Goal: Transaction & Acquisition: Subscribe to service/newsletter

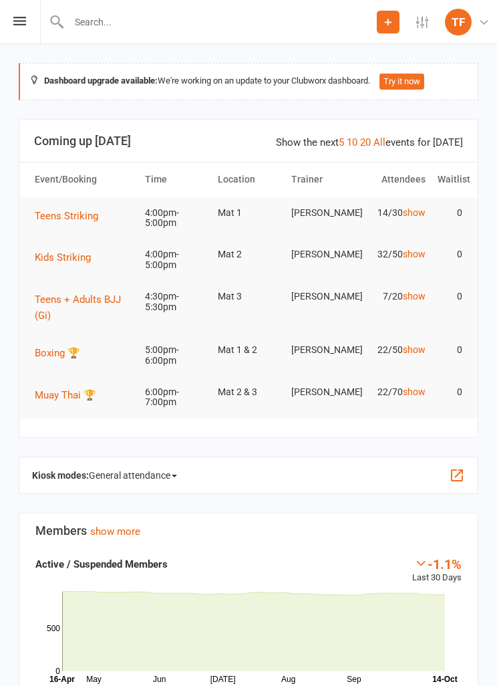
click at [11, 9] on div "Prospect Member Non-attending contact Class / event Appointment Grading event T…" at bounding box center [248, 22] width 497 height 44
click at [19, 23] on icon at bounding box center [19, 21] width 13 height 9
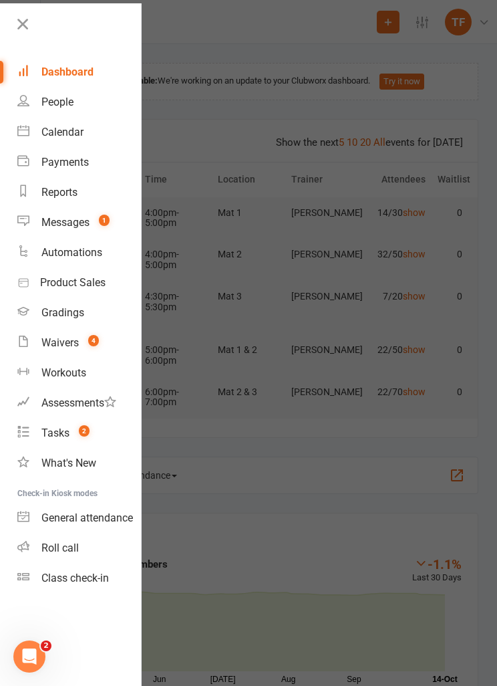
click at [75, 342] on div "Waivers" at bounding box center [59, 342] width 37 height 13
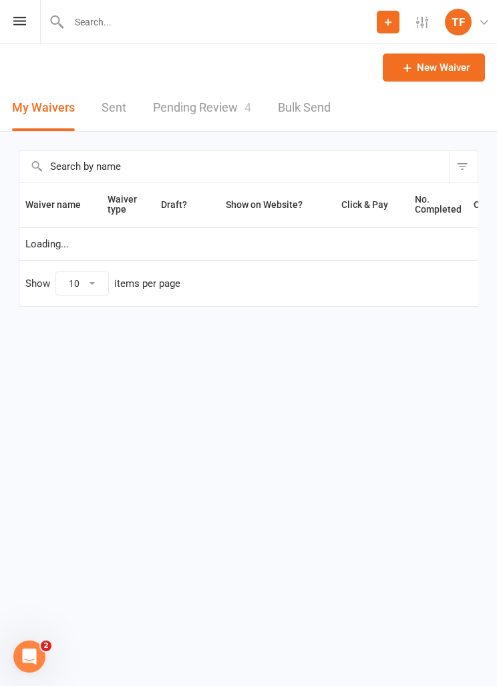
click at [209, 118] on link "Pending Review 4" at bounding box center [202, 108] width 98 height 46
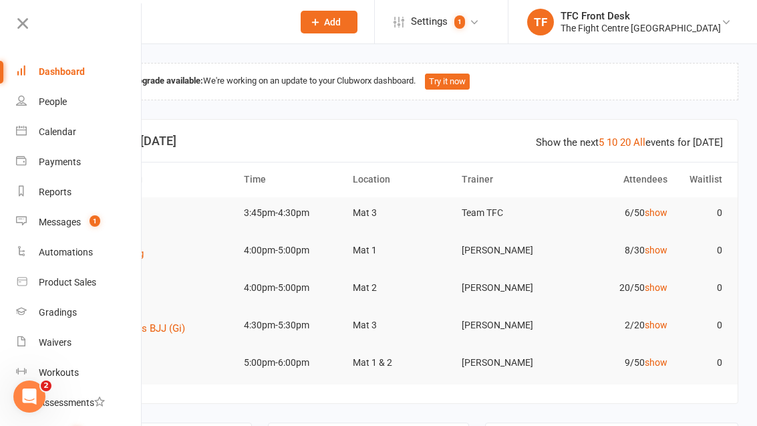
click at [76, 102] on link "People" at bounding box center [79, 102] width 126 height 30
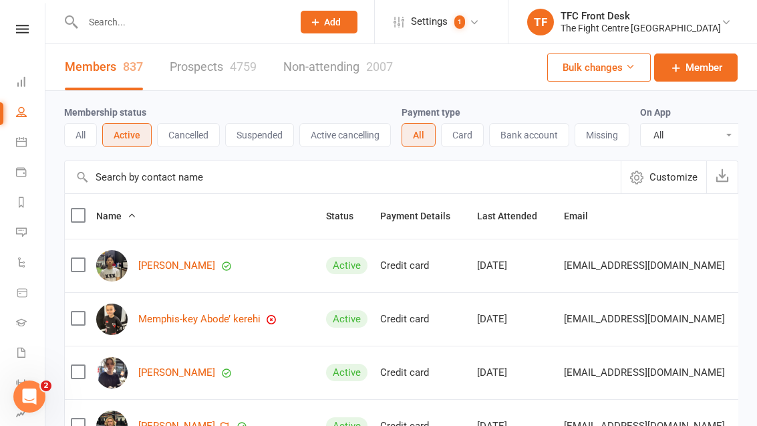
click at [171, 20] on input "text" at bounding box center [181, 22] width 205 height 19
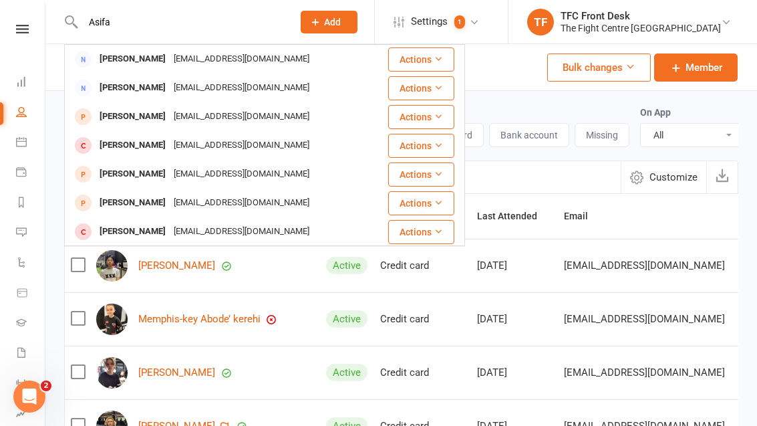
type input "Asifa"
click at [217, 59] on div "Asifaahmady2@gmail.com" at bounding box center [242, 58] width 144 height 19
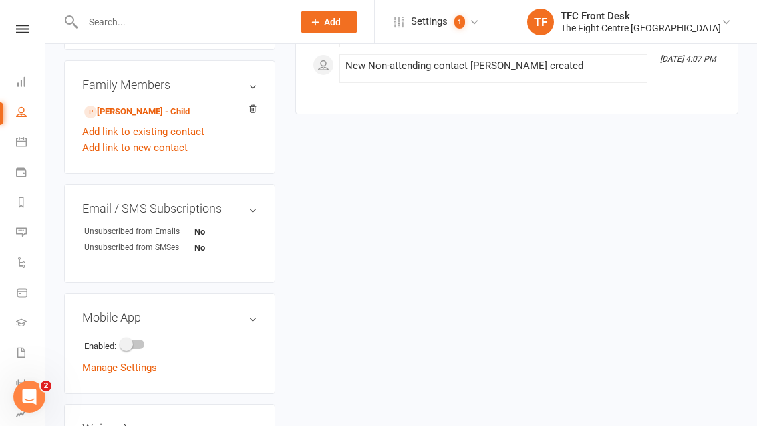
scroll to position [657, 0]
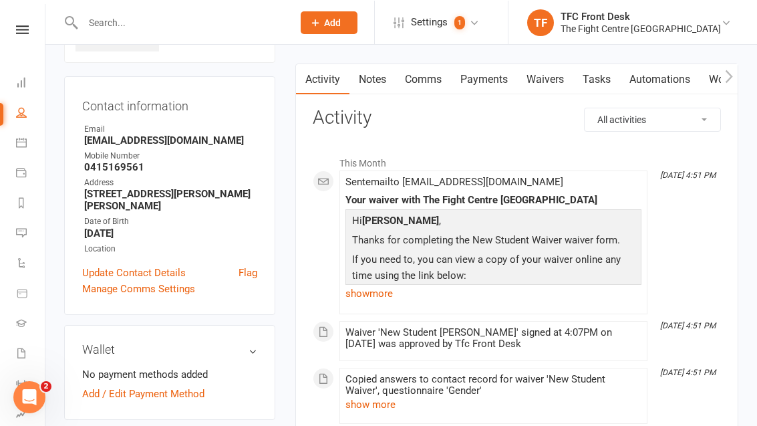
click at [547, 79] on link "Waivers" at bounding box center [545, 79] width 56 height 31
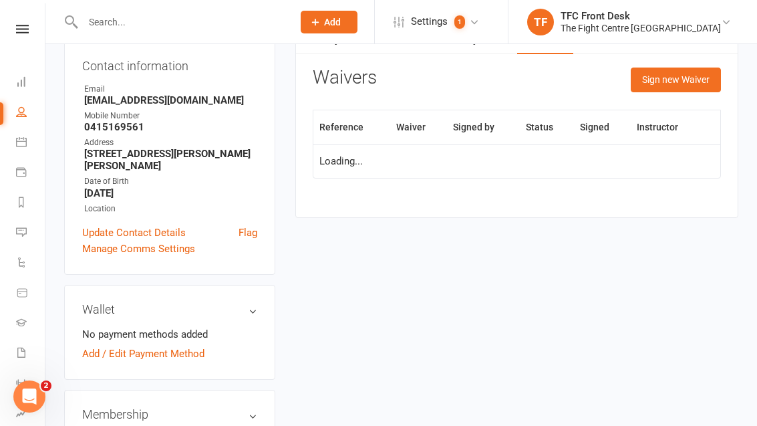
scroll to position [149, 0]
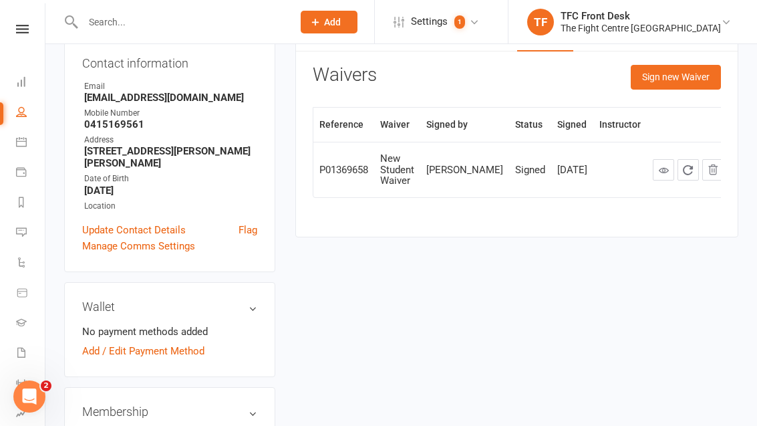
click at [685, 70] on button "Sign new Waiver" at bounding box center [676, 77] width 90 height 24
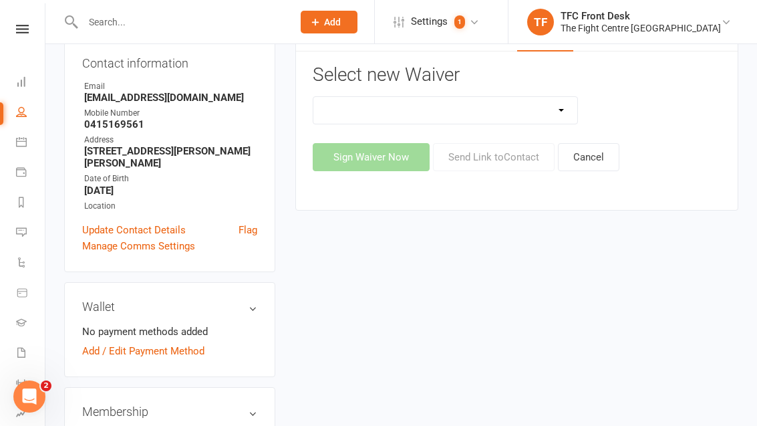
click at [551, 97] on select "Direct Debit Contract Fighter Expectations New Student Waiver Online - Adults -…" at bounding box center [445, 110] width 264 height 27
select select "2207"
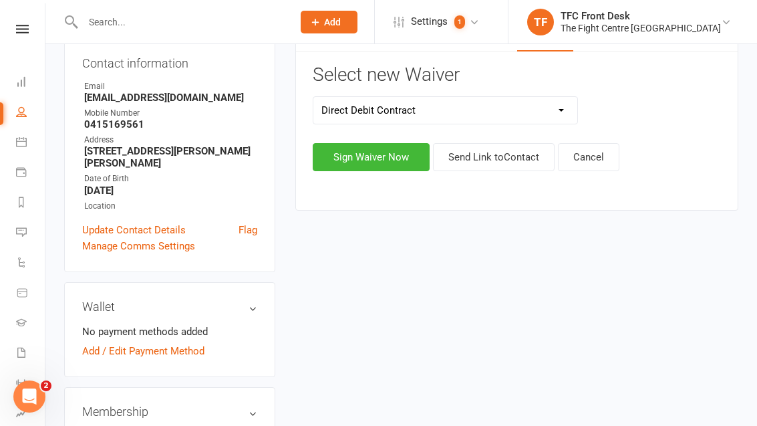
click at [386, 150] on button "Sign Waiver Now" at bounding box center [371, 157] width 117 height 28
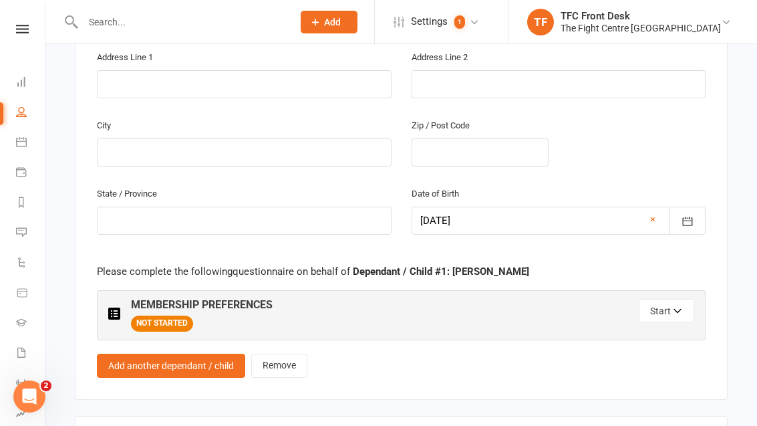
scroll to position [1215, 0]
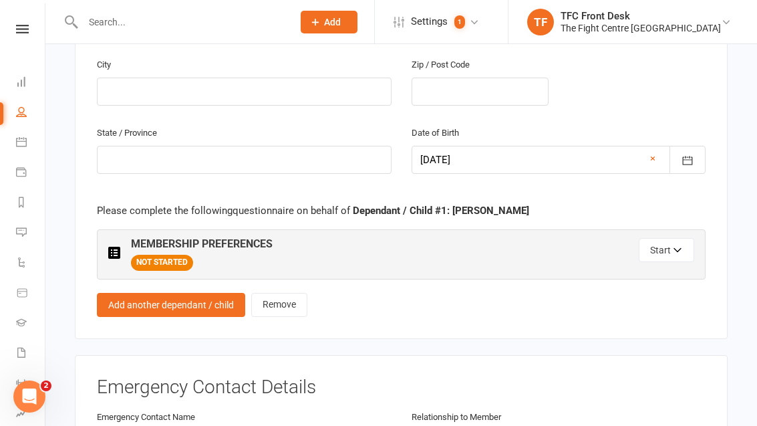
click at [223, 293] on link "Add another dependant / child" at bounding box center [171, 305] width 148 height 24
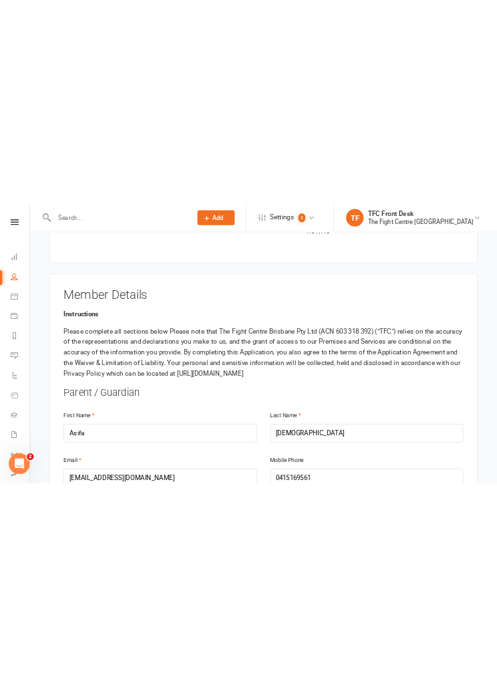
scroll to position [0, 0]
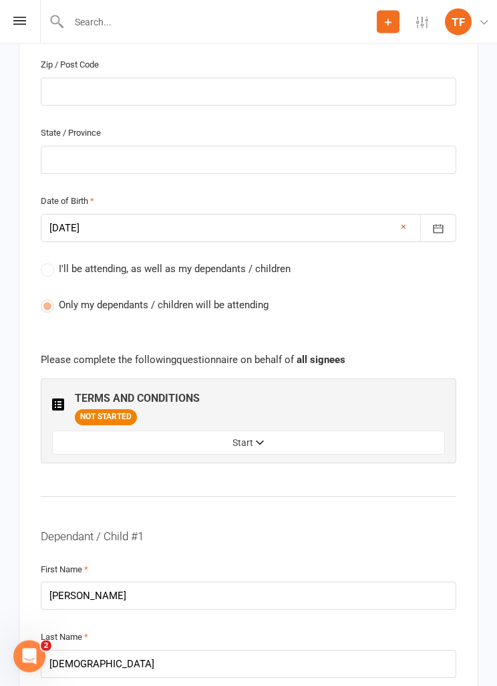
click at [259, 425] on icon "button" at bounding box center [260, 444] width 9 height 9
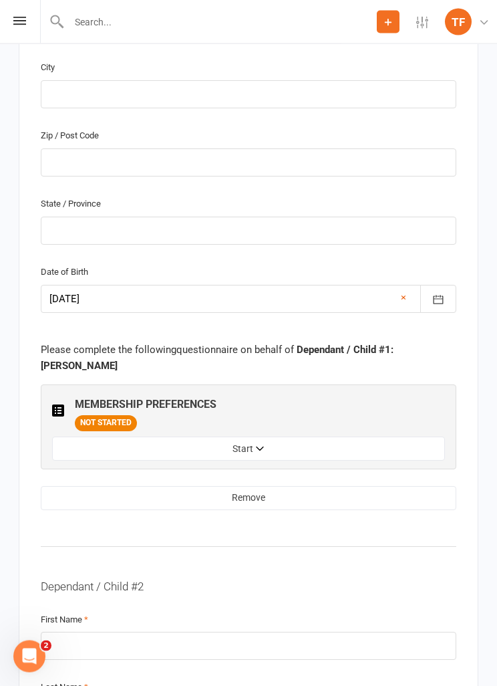
click at [283, 425] on button "Start" at bounding box center [248, 449] width 393 height 24
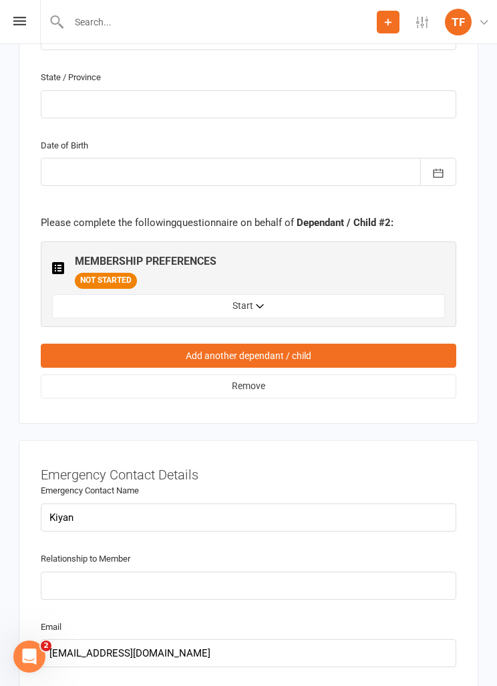
scroll to position [4029, 0]
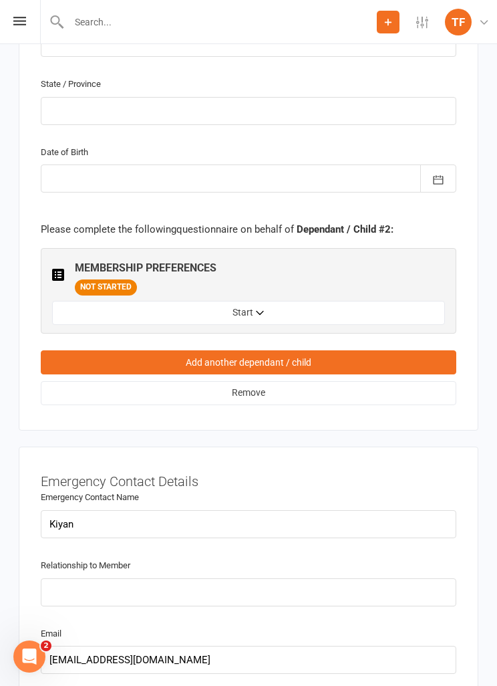
click at [326, 301] on button "Start" at bounding box center [248, 313] width 393 height 24
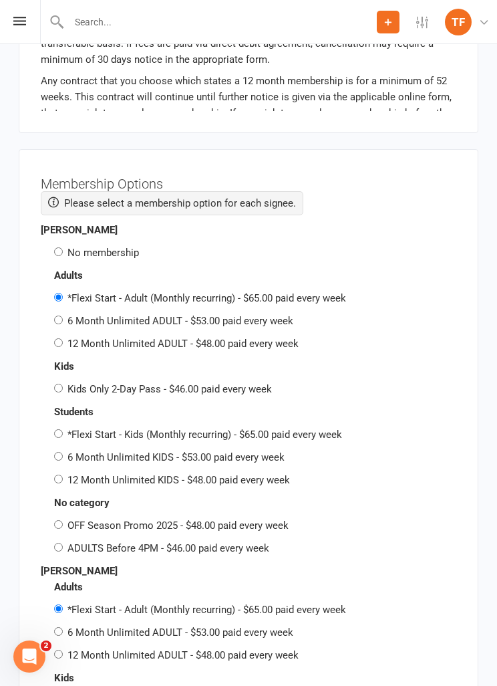
scroll to position [5122, 0]
click at [63, 248] on input "No membership" at bounding box center [58, 252] width 9 height 9
radio input "true"
radio input "false"
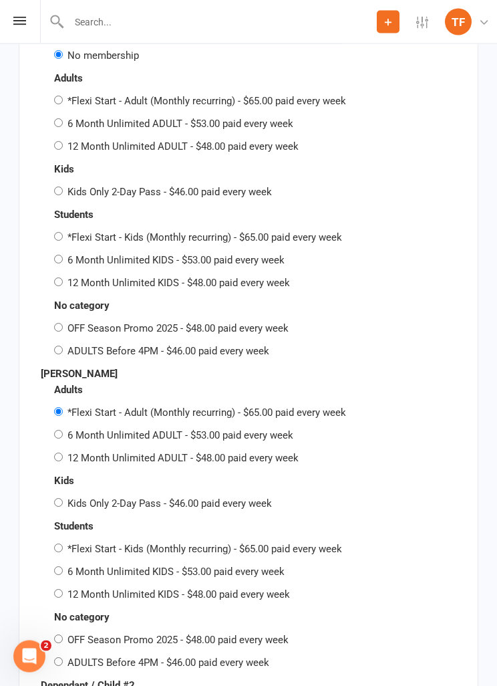
scroll to position [5317, 0]
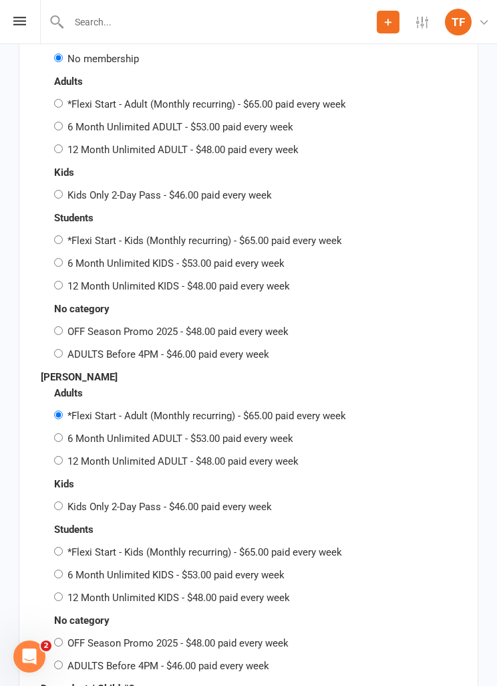
click at [68, 425] on label "6 Month Unlimited ADULT - $53.00 paid every week" at bounding box center [181, 438] width 226 height 12
click at [63, 425] on input "6 Month Unlimited ADULT - $53.00 paid every week" at bounding box center [58, 437] width 9 height 9
radio input "true"
radio input "false"
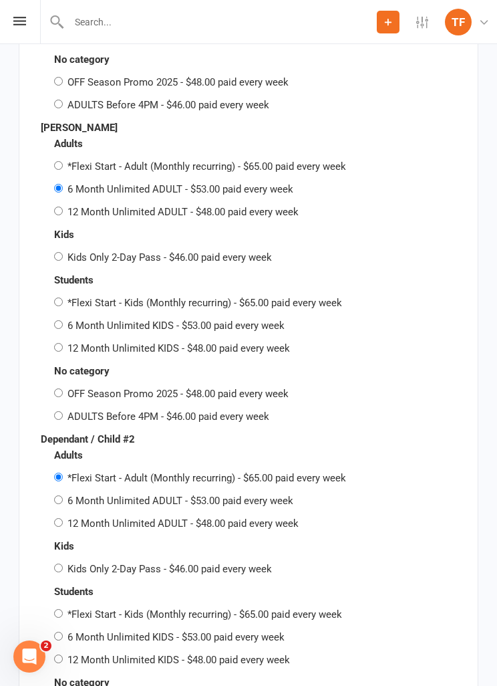
scroll to position [5613, 0]
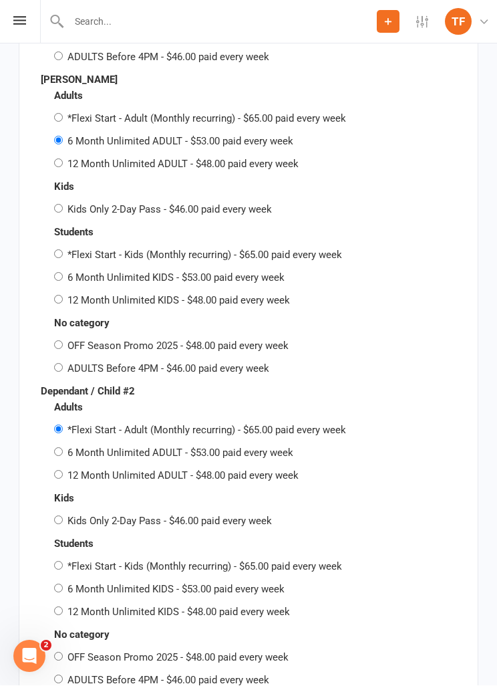
click at [57, 425] on input "6 Month Unlimited ADULT - $53.00 paid every week" at bounding box center [58, 452] width 9 height 9
radio input "true"
radio input "false"
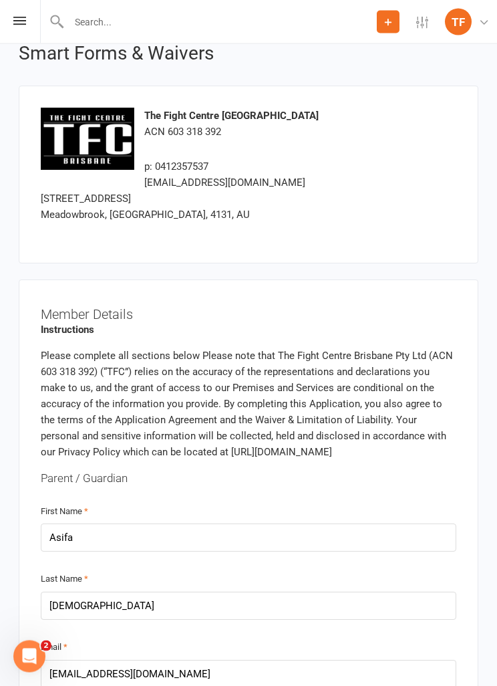
scroll to position [0, 0]
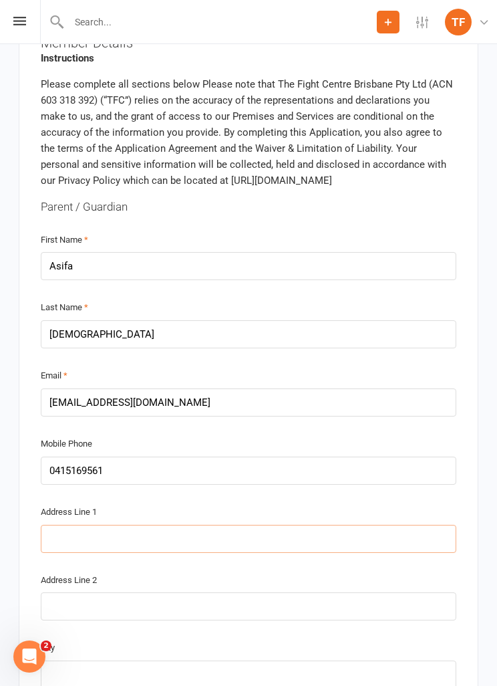
click at [209, 425] on input "text" at bounding box center [249, 539] width 416 height 28
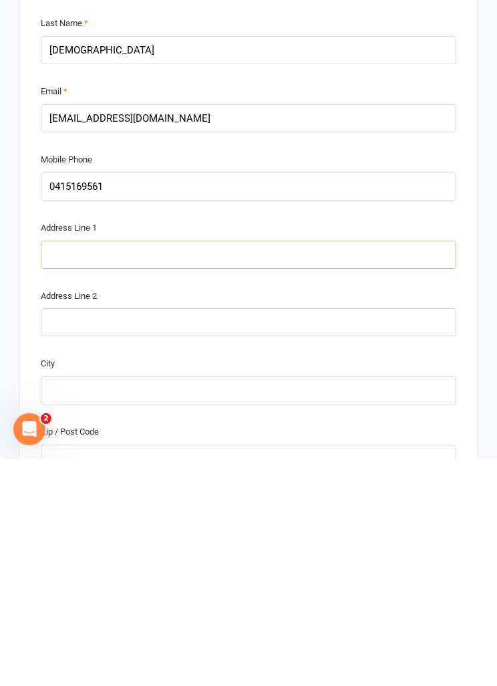
type input "3"
type input "3 d"
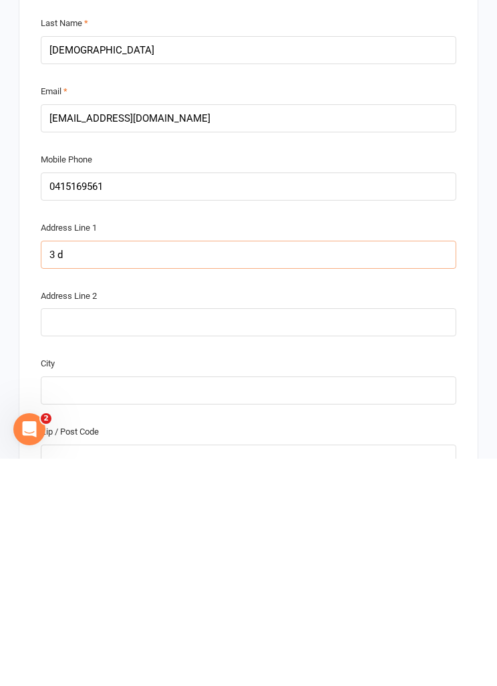
type input "3 d"
type input "3 da"
type input "3 dav"
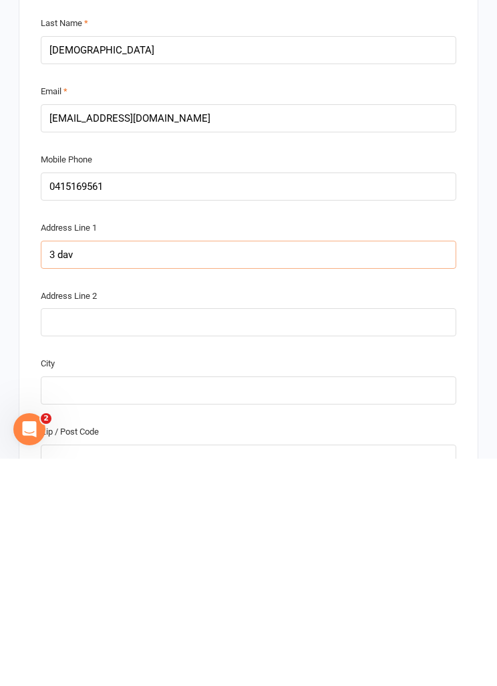
type input "3 dav"
type input "3 davi"
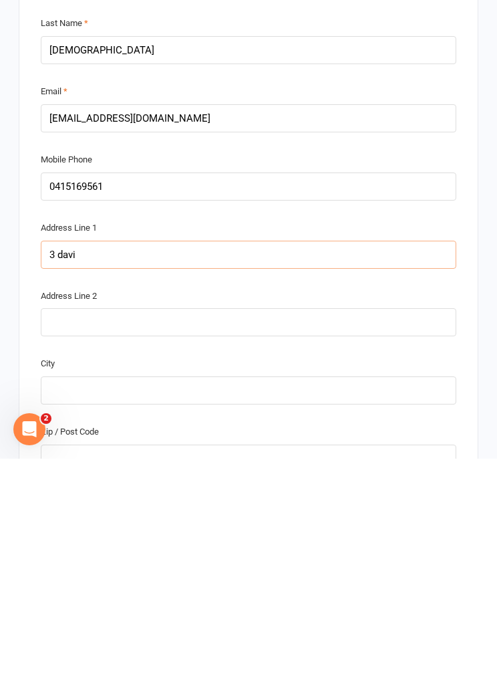
type input "3 davis"
type input "3 daviso"
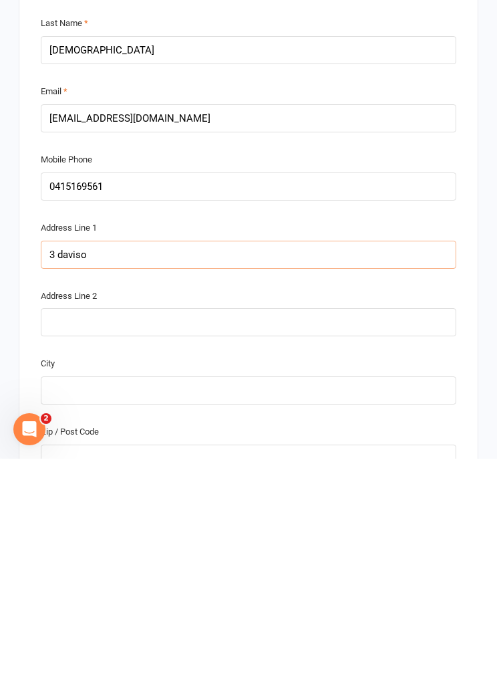
type input "3 daviso"
type input "3 davison"
type input "3 Davison"
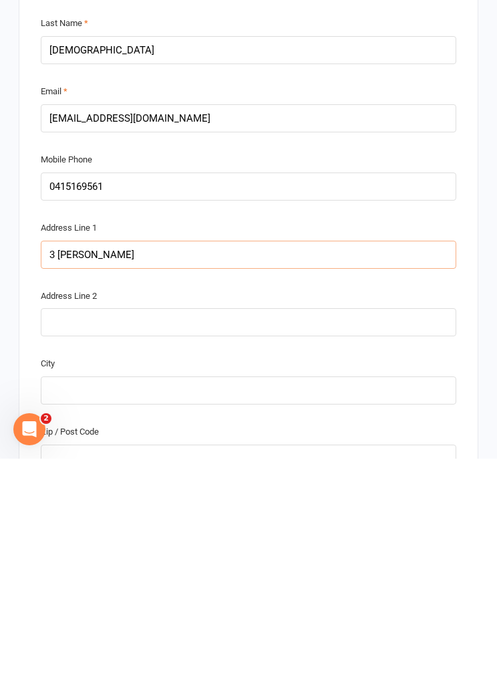
type input "3 Davison"
type input "3 Davison c"
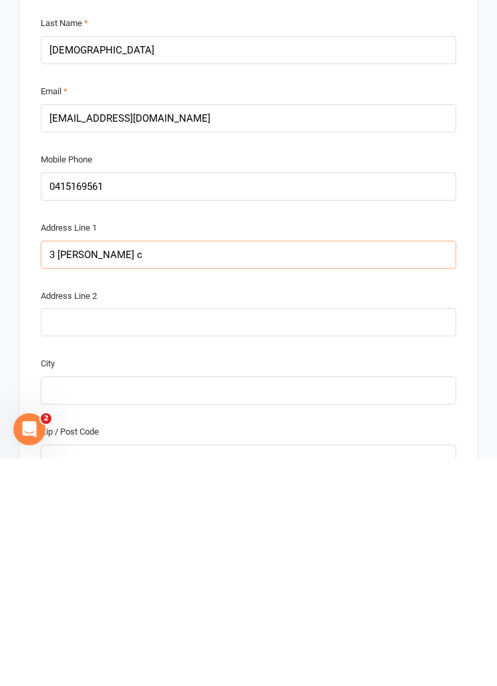
type input "3 Davison co"
type input "3 Davison cou"
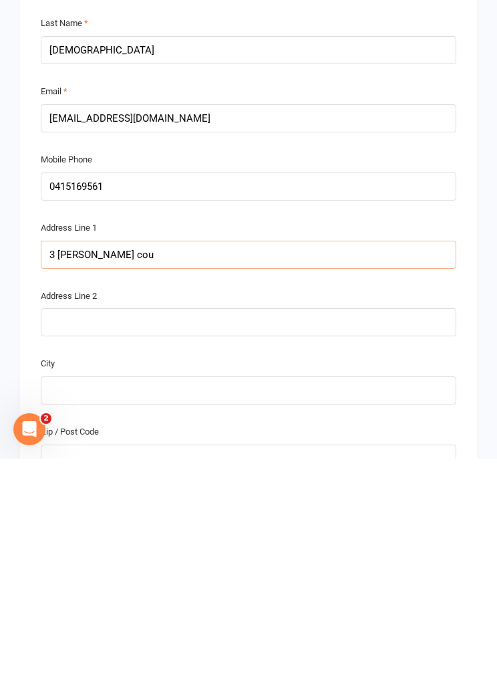
type input "3 Davison cou"
type input "3 Davison cour"
type input "3 Davison court"
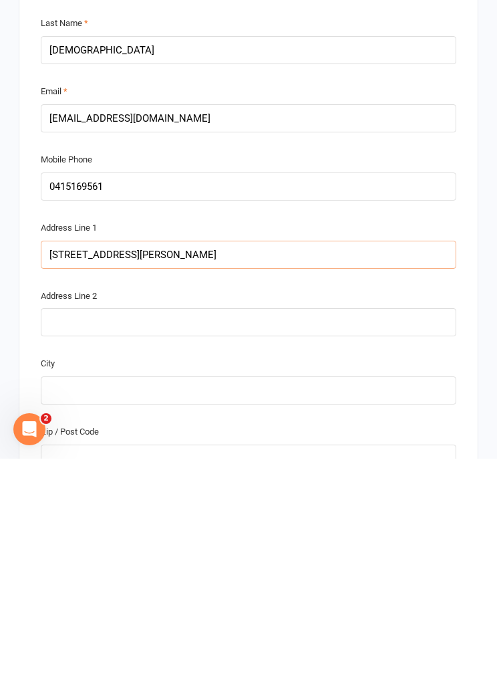
type input "3 Davison court"
type input "3 Davison court m"
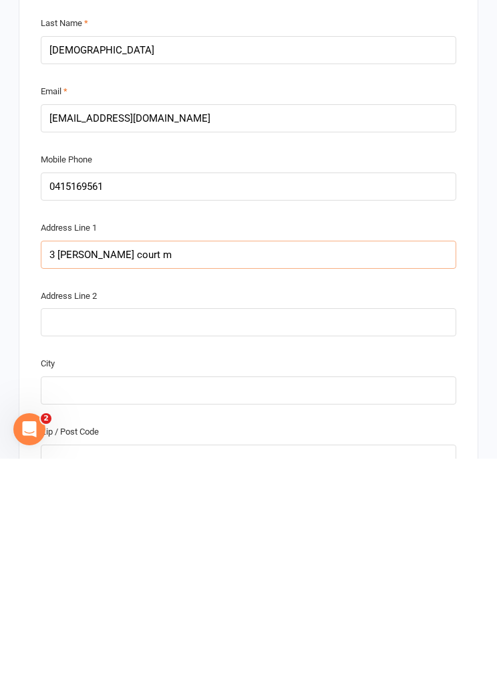
type input "3 Davison court ma"
type input "3 Davison court mar"
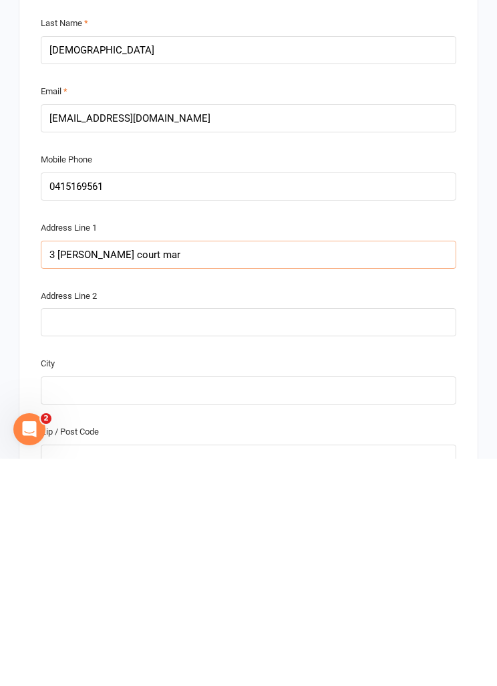
type input "3 Davison court mar"
type input "3 Davison court mars"
type input "3 Davison court marsd"
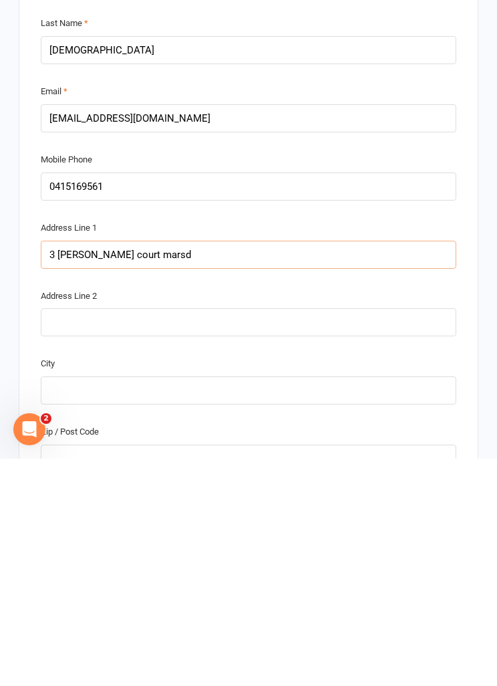
type input "3 Davison court marsd"
type input "3 Davison court marsde"
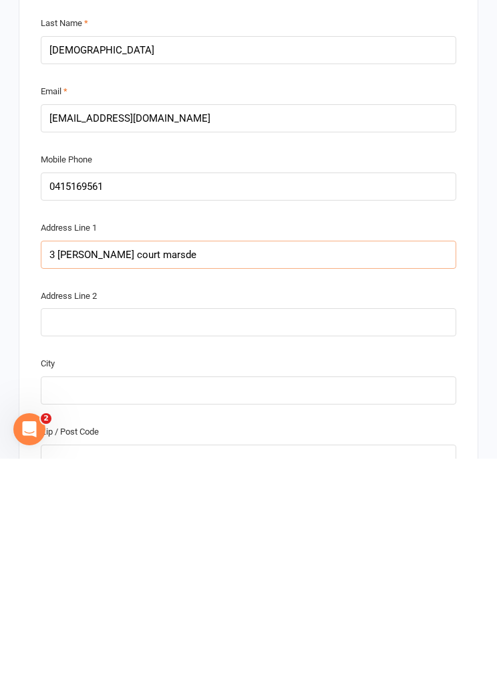
type input "3 Davison court marsden"
click at [196, 425] on input "text" at bounding box center [249, 618] width 416 height 28
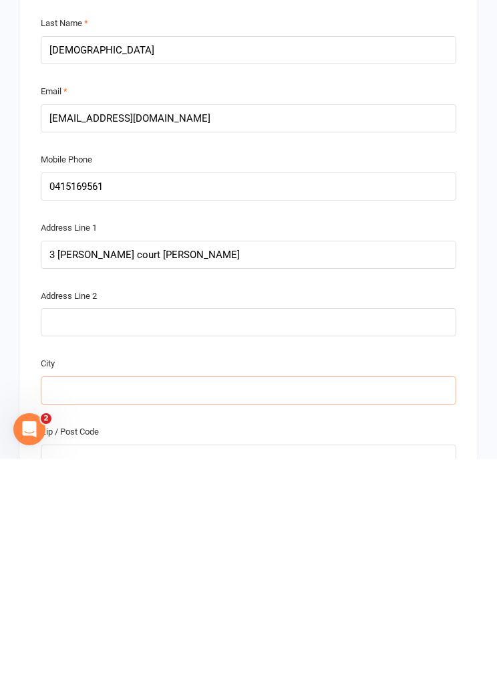
type input "L"
type input "Lo"
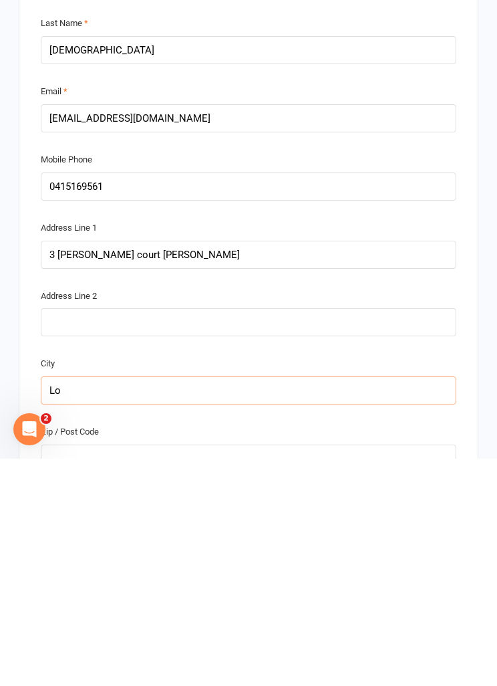
type input "Lo"
type input "Log"
type input "Loga"
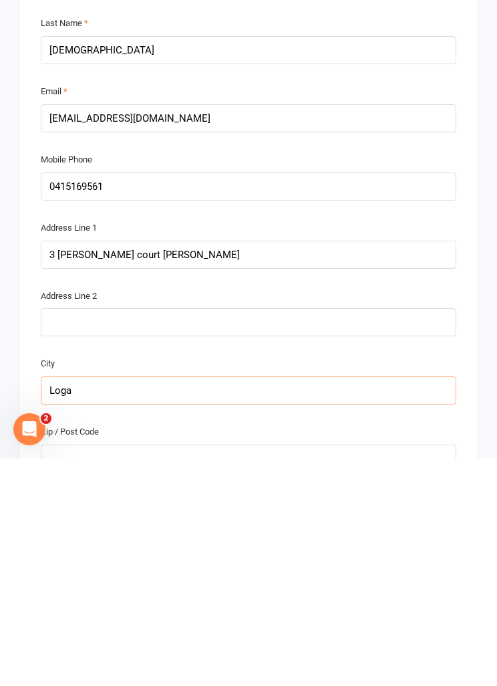
type input "Loga"
type input "Logan"
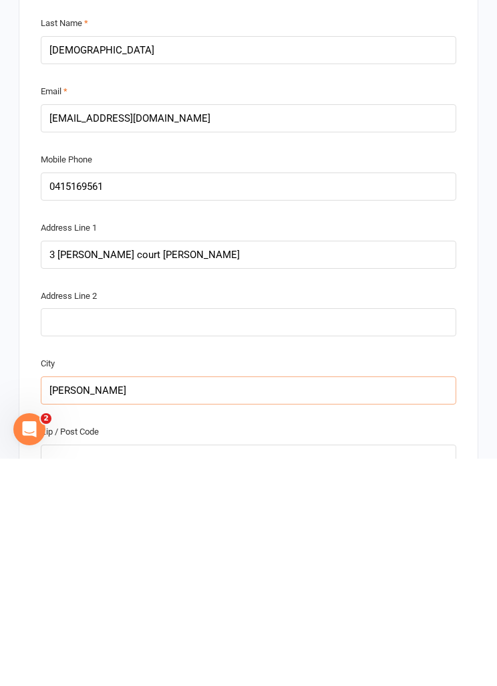
type input "Logan"
click at [208, 425] on input "text" at bounding box center [249, 686] width 416 height 28
type input "4"
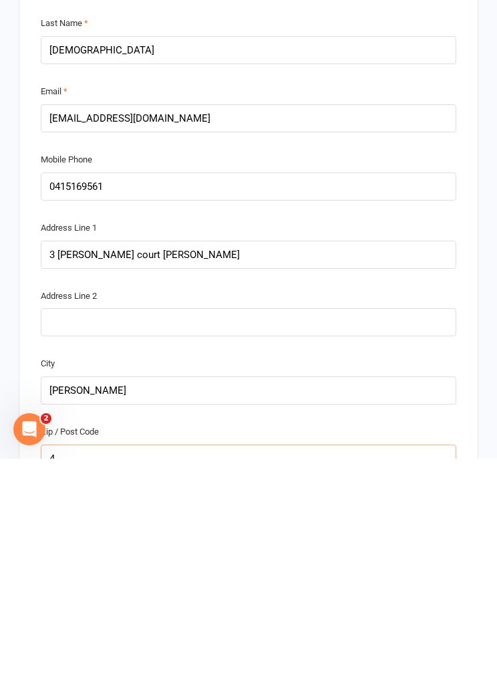
type input "41"
type input "413"
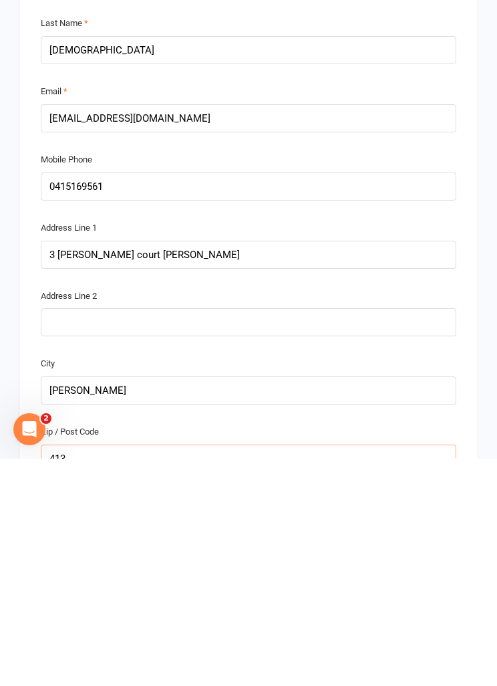
type input "413"
type input "4132"
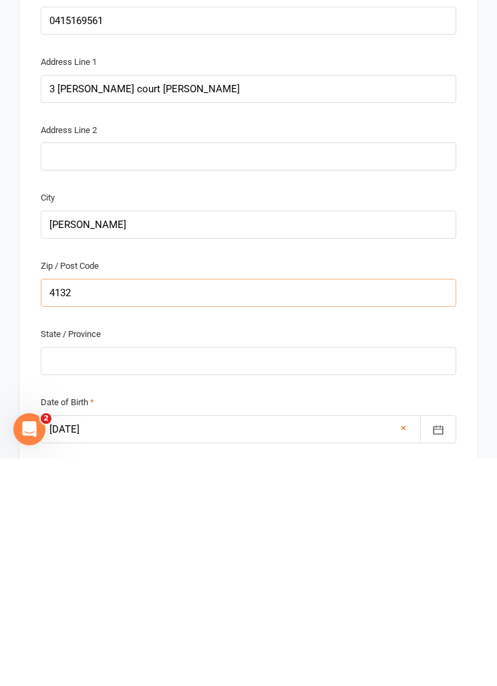
scroll to position [539, 0]
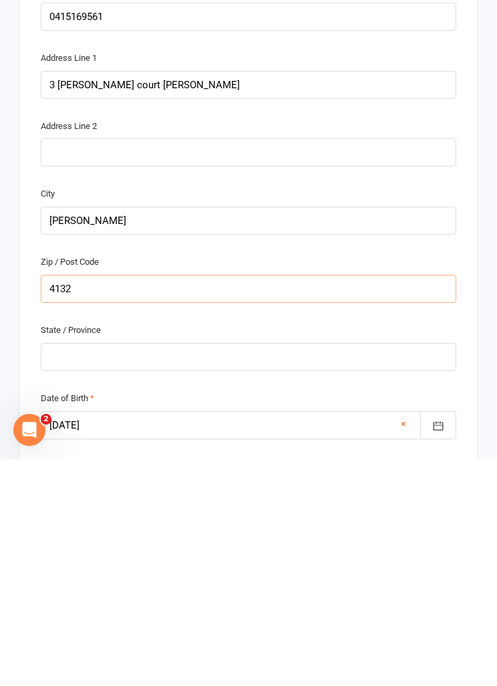
type input "4132"
click at [173, 425] on input "text" at bounding box center [249, 583] width 416 height 28
type input "Q"
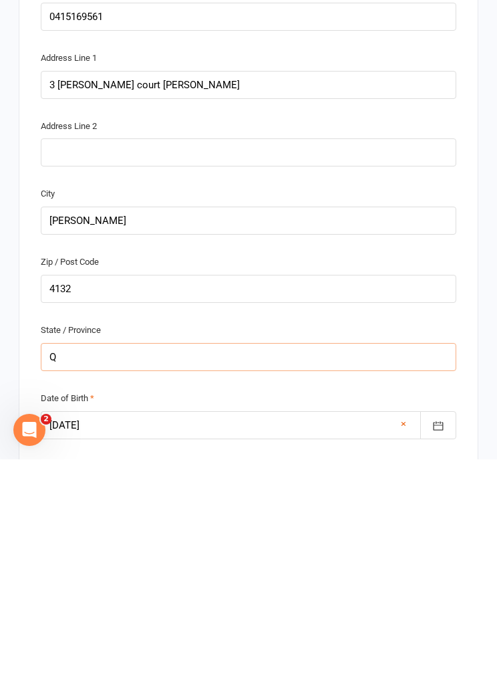
type input "Ql"
type input "Qld"
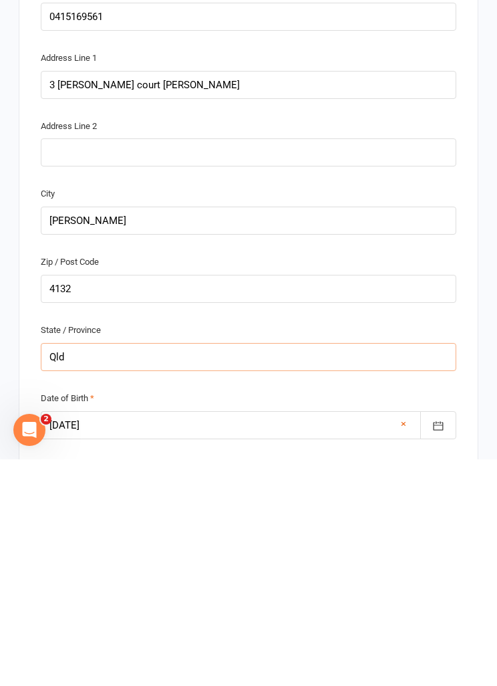
type input "Qld"
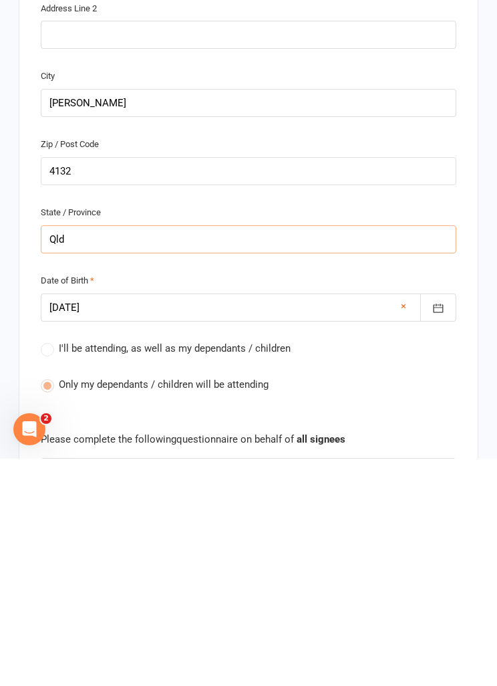
scroll to position [659, 0]
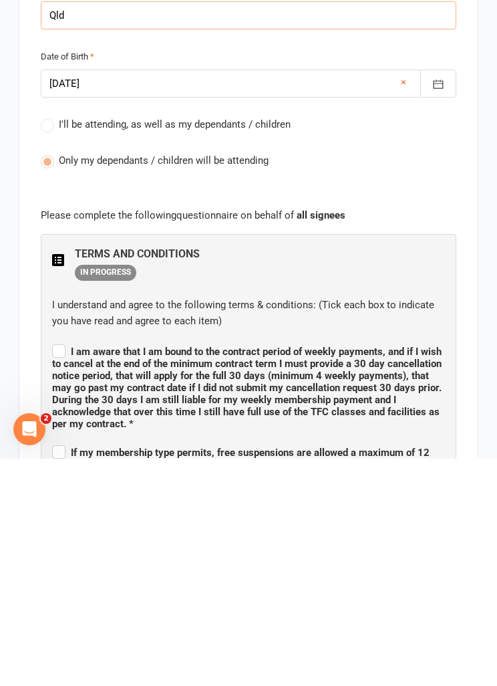
type input "Qld"
click at [70, 425] on span "I am aware that I am bound to the contract period of weekly payments, and if I …" at bounding box center [247, 615] width 390 height 84
click at [70, 425] on input "I am aware that I am bound to the contract period of weekly payments, and if I …" at bounding box center [248, 567] width 393 height 0
checkbox input "true"
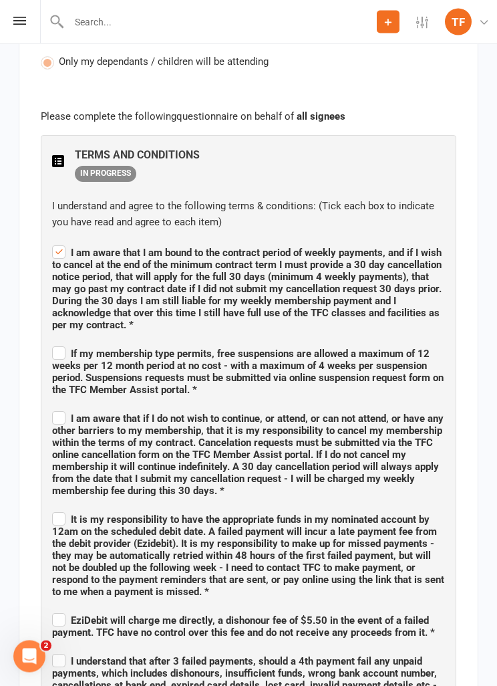
scroll to position [1207, 0]
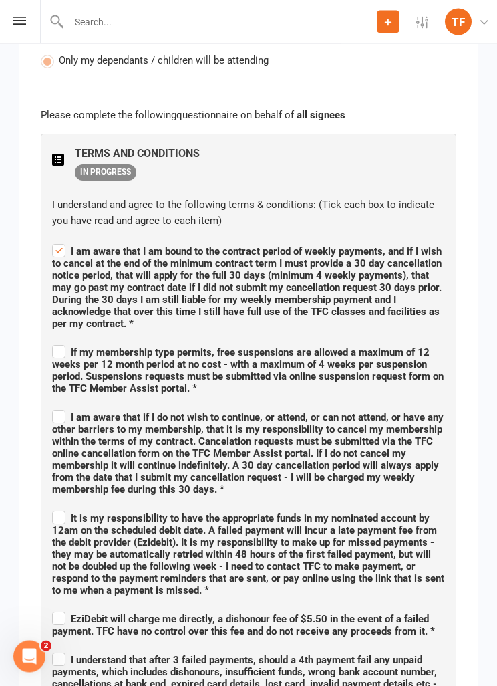
click at [61, 343] on label "If my membership type permits, free suspensions are allowed a maximum of 12 wee…" at bounding box center [248, 369] width 393 height 52
click at [61, 341] on input "If my membership type permits, free suspensions are allowed a maximum of 12 wee…" at bounding box center [248, 341] width 393 height 0
checkbox input "true"
click at [61, 407] on label "I am aware that if I do not wish to continue, or attend, or can not attend, or …" at bounding box center [248, 451] width 393 height 88
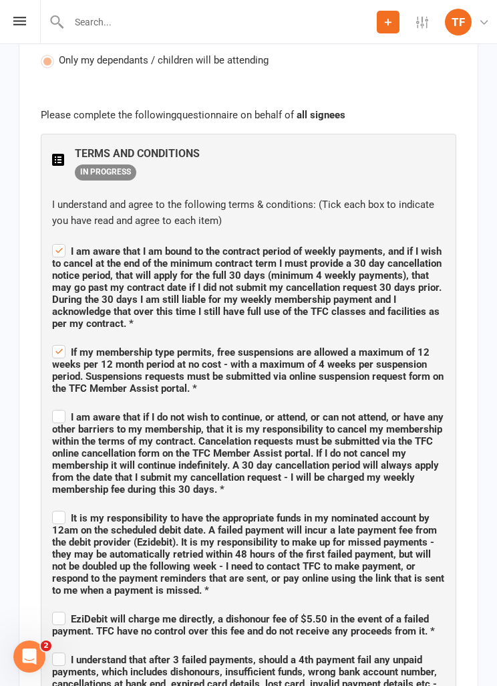
click at [61, 405] on input "I am aware that if I do not wish to continue, or attend, or can not attend, or …" at bounding box center [248, 405] width 393 height 0
checkbox input "true"
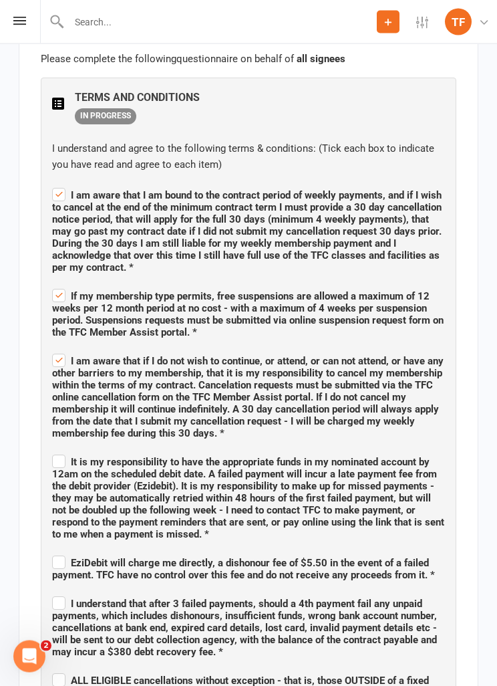
scroll to position [1266, 0]
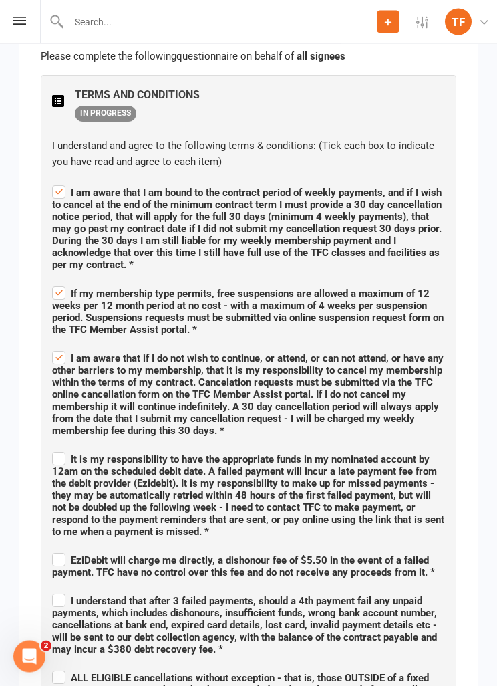
click at [54, 425] on span "It is my responsibility to have the appropriate funds in my nominated account b…" at bounding box center [248, 496] width 392 height 84
click at [54, 425] on input "It is my responsibility to have the appropriate funds in my nominated account b…" at bounding box center [248, 448] width 393 height 0
checkbox input "true"
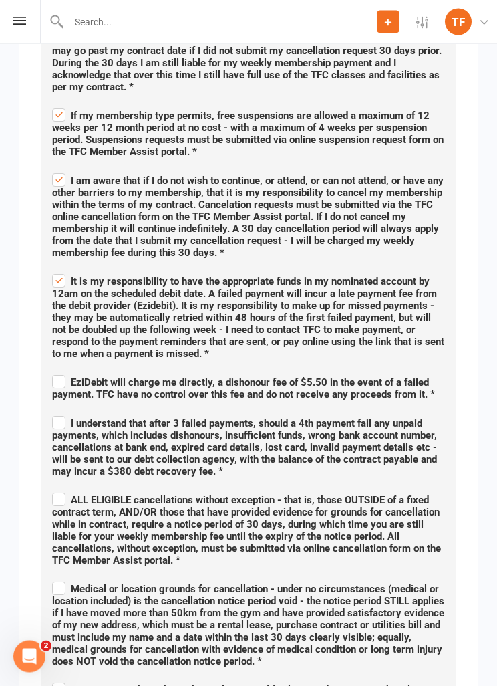
click at [61, 373] on span "EziDebit will charge me directly, a dishonour fee of $5.50 in the event of a fa…" at bounding box center [248, 387] width 393 height 28
click at [61, 371] on input "EziDebit will charge me directly, a dishonour fee of $5.50 in the event of a fa…" at bounding box center [248, 371] width 393 height 0
checkbox input "true"
click at [59, 413] on label "I understand that after 3 failed payments, should a 4th payment fail any unpaid…" at bounding box center [248, 445] width 393 height 64
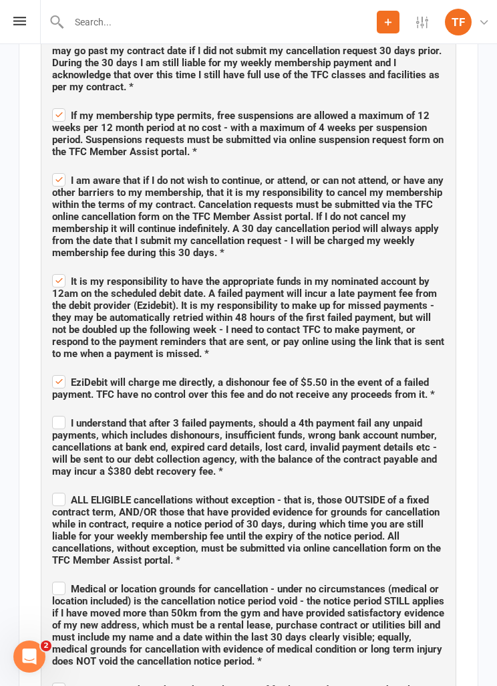
click at [59, 411] on input "I understand that after 3 failed payments, should a 4th payment fail any unpaid…" at bounding box center [248, 411] width 393 height 0
checkbox input "true"
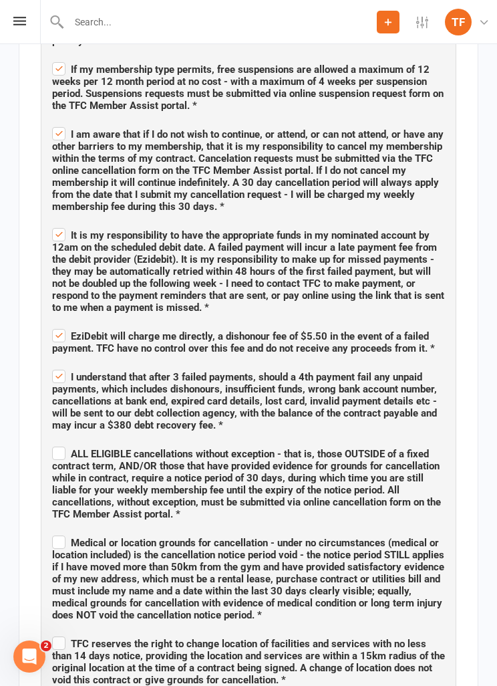
click at [64, 425] on label "ALL ELIGIBLE cancellations without exception - that is, those OUTSIDE of a fixe…" at bounding box center [248, 482] width 393 height 76
click at [64, 425] on input "ALL ELIGIBLE cancellations without exception - that is, those OUTSIDE of a fixe…" at bounding box center [248, 442] width 393 height 0
checkbox input "true"
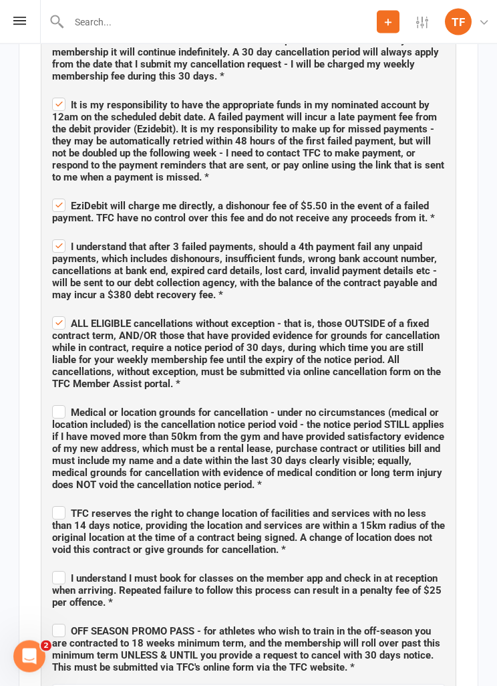
click at [63, 403] on label "Medical or location grounds for cancellation - under no circumstances (medical …" at bounding box center [248, 447] width 393 height 88
click at [63, 401] on input "Medical or location grounds for cancellation - under no circumstances (medical …" at bounding box center [248, 401] width 393 height 0
checkbox input "true"
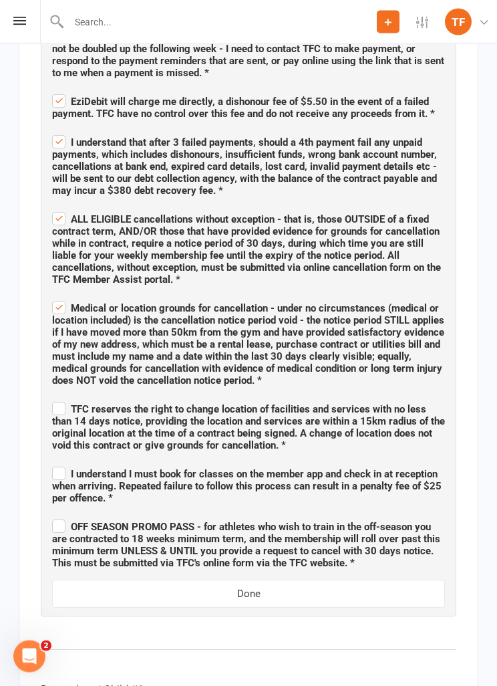
click at [64, 400] on label "TFC reserves the right to change location of facilities and services with no le…" at bounding box center [248, 426] width 393 height 52
click at [64, 398] on input "TFC reserves the right to change location of facilities and services with no le…" at bounding box center [248, 398] width 393 height 0
checkbox input "true"
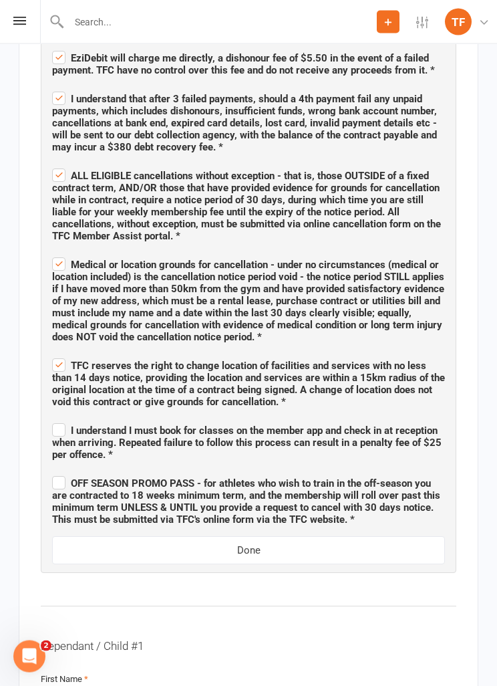
click at [65, 424] on label "I understand I must book for classes on the member app and check in at receptio…" at bounding box center [248, 441] width 393 height 40
click at [65, 419] on input "I understand I must book for classes on the member app and check in at receptio…" at bounding box center [248, 419] width 393 height 0
checkbox input "true"
click at [59, 425] on label "OFF SEASON PROMO PASS - for athletes who wish to train in the off-season you ar…" at bounding box center [248, 499] width 393 height 52
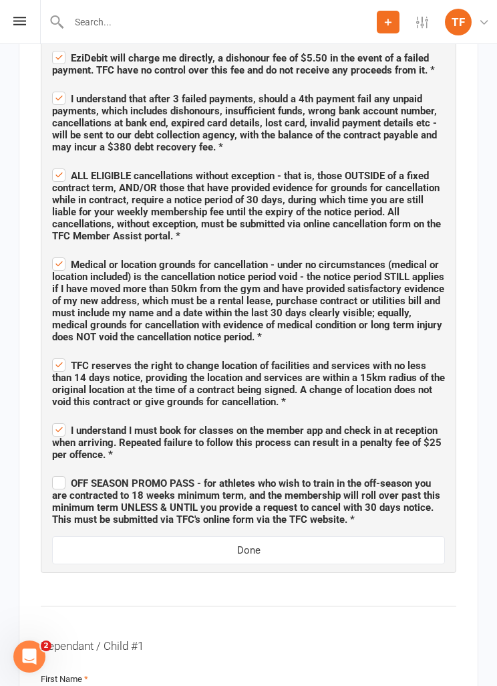
click at [59, 425] on input "OFF SEASON PROMO PASS - for athletes who wish to train in the off-season you ar…" at bounding box center [248, 471] width 393 height 0
checkbox input "true"
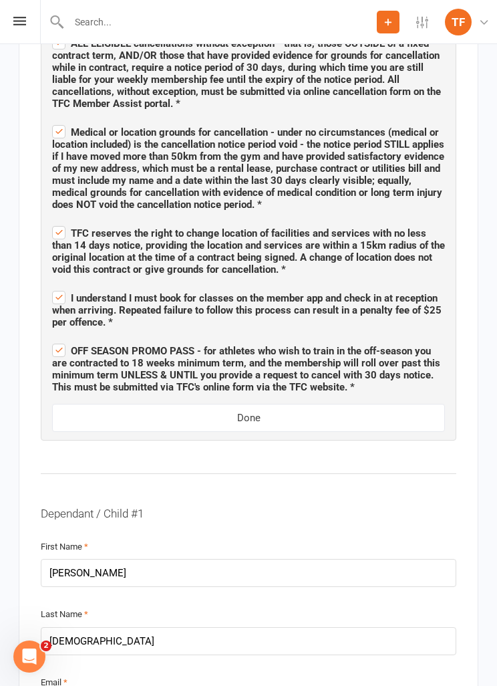
scroll to position [1909, 0]
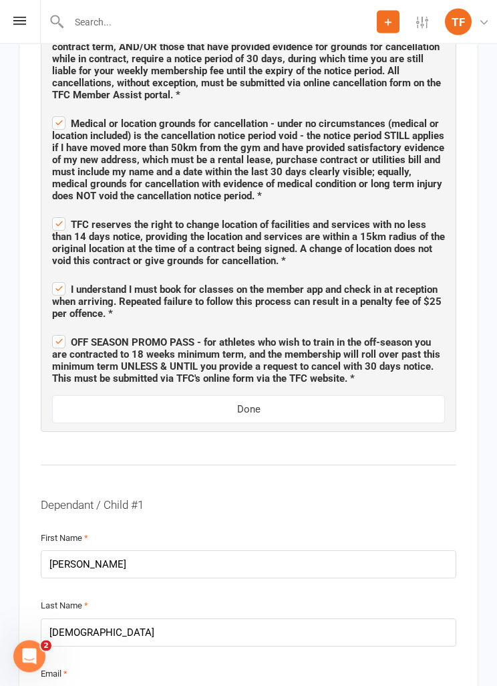
click at [379, 399] on button "Done" at bounding box center [248, 410] width 393 height 28
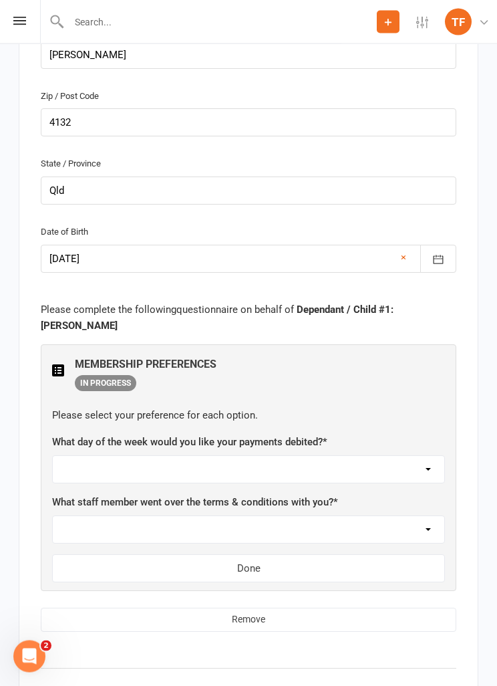
scroll to position [1914, 0]
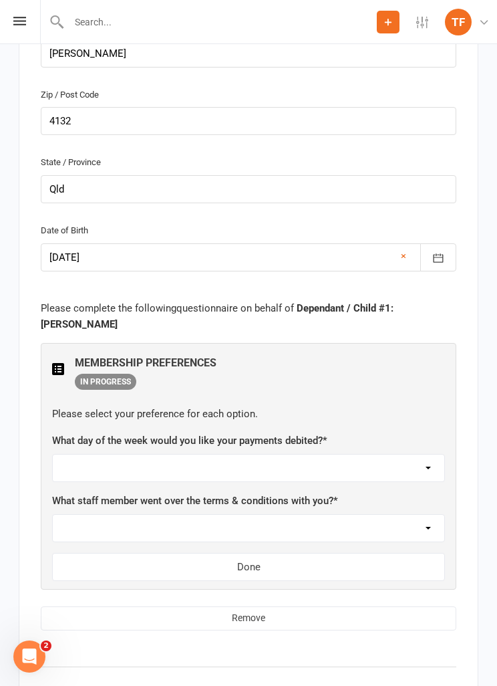
click at [201, 425] on select "[DATE] [DATE] [DATE] [DATE] [DATE]" at bounding box center [249, 468] width 392 height 27
select select "[DATE]"
click at [215, 425] on select "Not sure [PERSON_NAME] [PERSON_NAME] [PERSON_NAME] [PERSON_NAME] [PERSON_NAME] …" at bounding box center [249, 528] width 392 height 27
select select "[PERSON_NAME]"
click at [265, 425] on button "Done" at bounding box center [248, 567] width 393 height 28
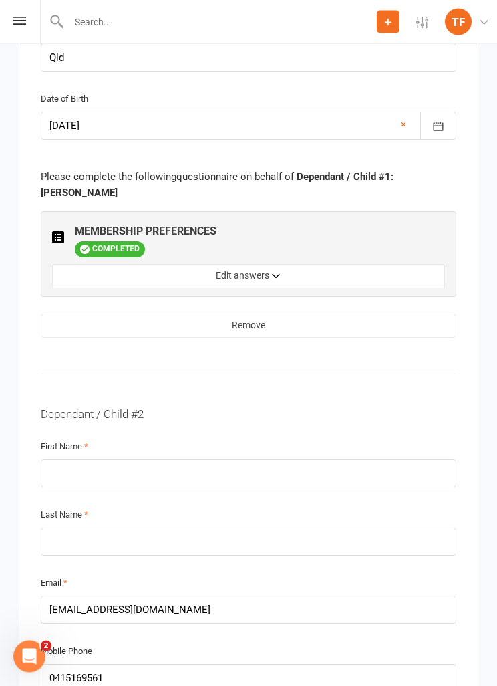
scroll to position [2046, 0]
click at [301, 425] on input "text" at bounding box center [249, 473] width 416 height 28
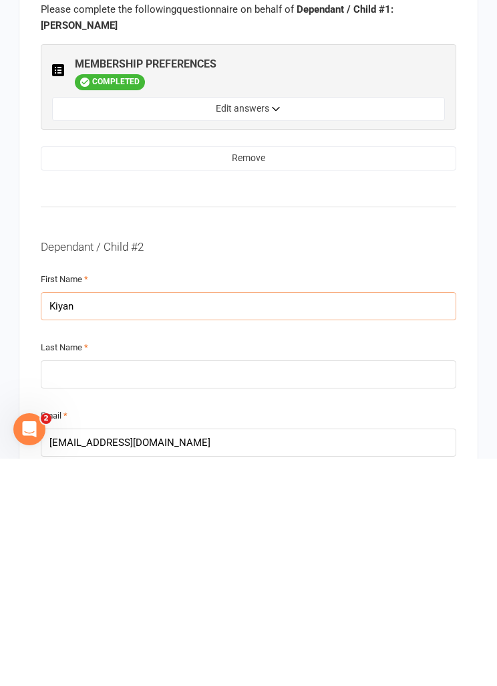
scroll to position [1999, 0]
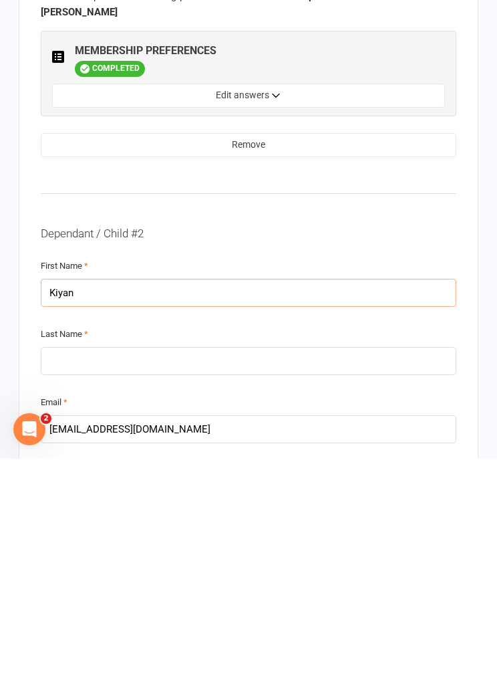
type input "Kiyan"
click at [230, 425] on input "text" at bounding box center [249, 588] width 416 height 28
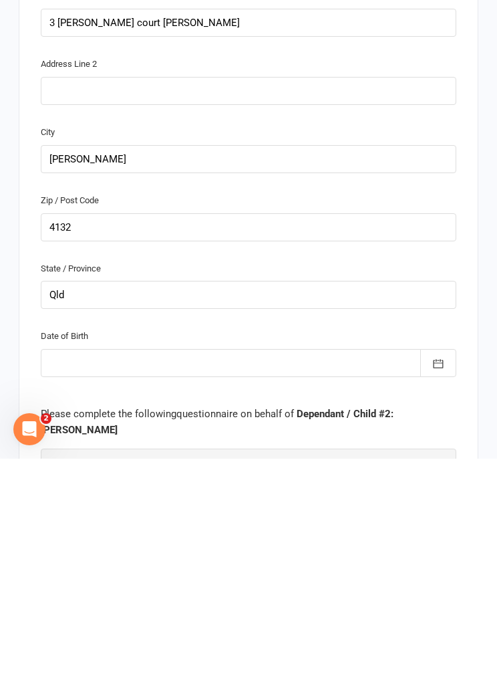
scroll to position [2543, 0]
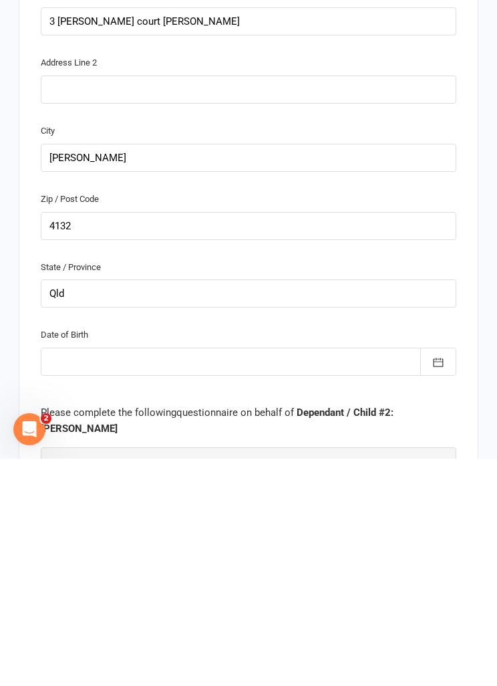
type input "Ahmady"
click at [439, 425] on icon "button" at bounding box center [438, 589] width 13 height 13
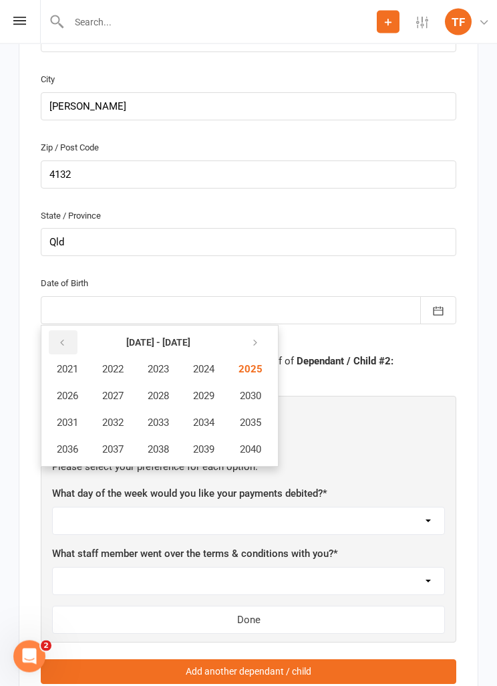
click at [70, 331] on button "button" at bounding box center [63, 343] width 29 height 24
click at [67, 330] on button "button" at bounding box center [63, 342] width 29 height 24
click at [265, 330] on button "button" at bounding box center [253, 342] width 29 height 24
click at [164, 425] on span "2018" at bounding box center [158, 449] width 21 height 12
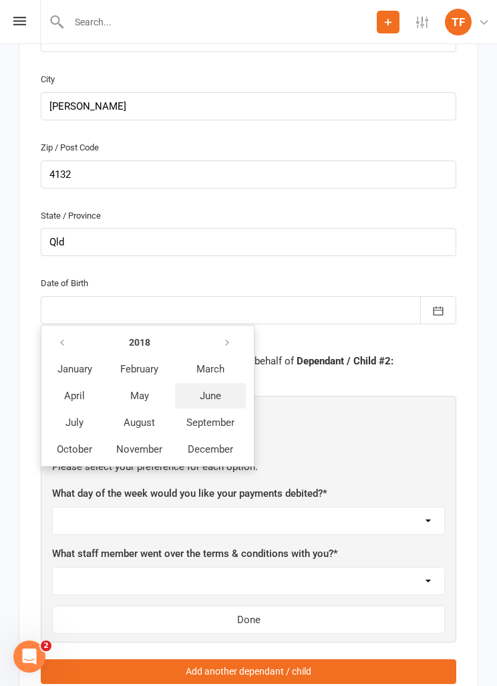
click at [215, 390] on span "June" at bounding box center [210, 396] width 21 height 12
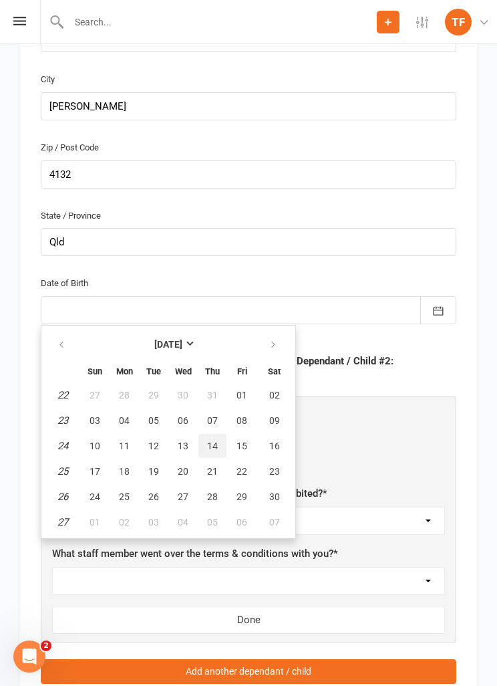
click at [212, 425] on span "14" at bounding box center [212, 445] width 11 height 11
type input "14 Jun 2018"
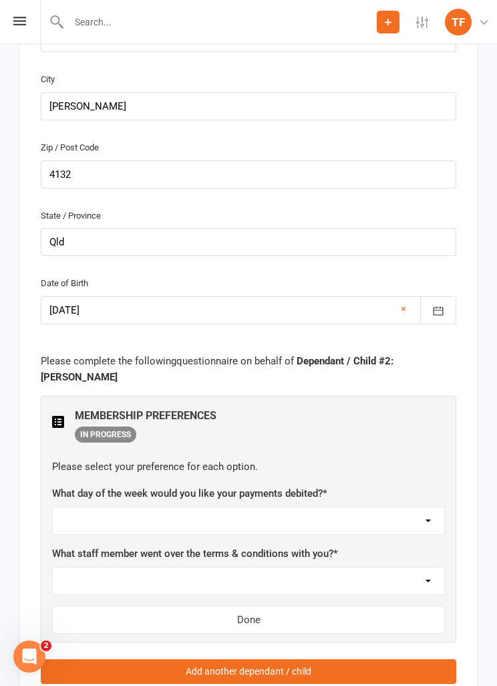
click at [424, 425] on select "[DATE] [DATE] [DATE] [DATE] [DATE]" at bounding box center [249, 520] width 392 height 27
select select "[DATE]"
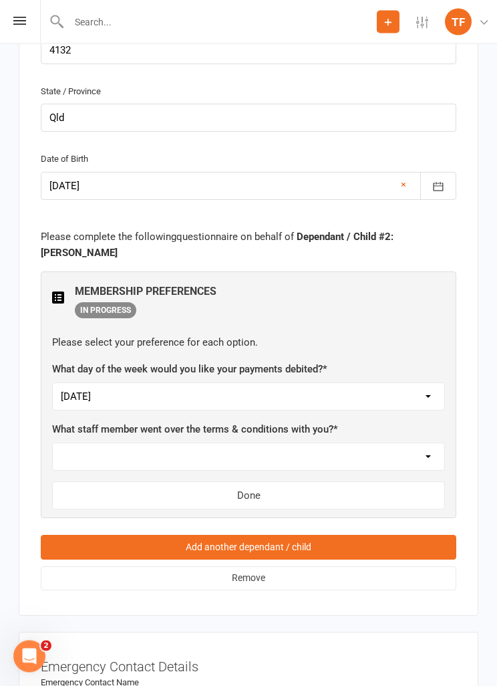
scroll to position [2946, 0]
click at [365, 425] on select "Not sure [PERSON_NAME] [PERSON_NAME] [PERSON_NAME] [PERSON_NAME] [PERSON_NAME] …" at bounding box center [249, 456] width 392 height 27
select select "[PERSON_NAME]"
click at [281, 425] on button "Done" at bounding box center [248, 495] width 393 height 28
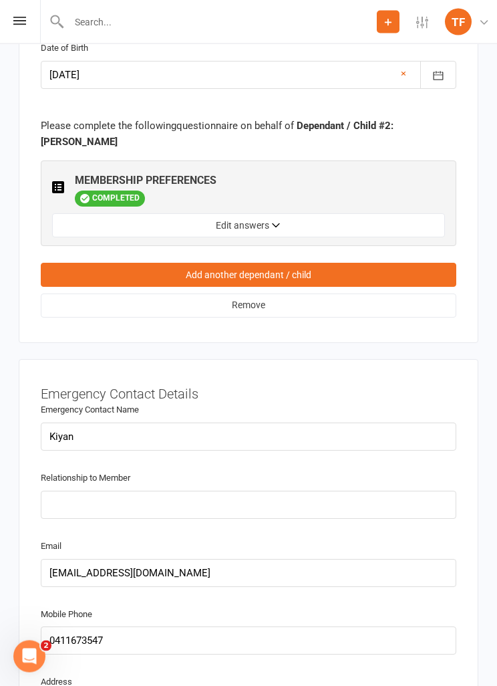
scroll to position [3034, 0]
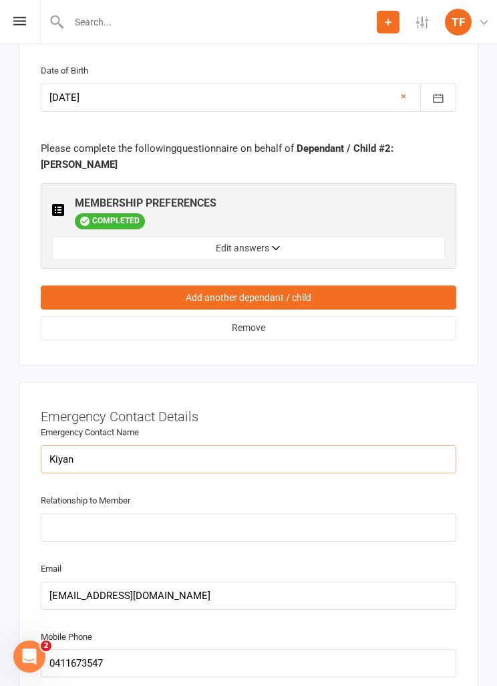
click at [264, 425] on input "Kiyan" at bounding box center [249, 459] width 416 height 28
click at [283, 425] on input "Kiyan" at bounding box center [249, 459] width 416 height 28
click at [184, 425] on input "Kiyan" at bounding box center [249, 459] width 416 height 28
type input "K"
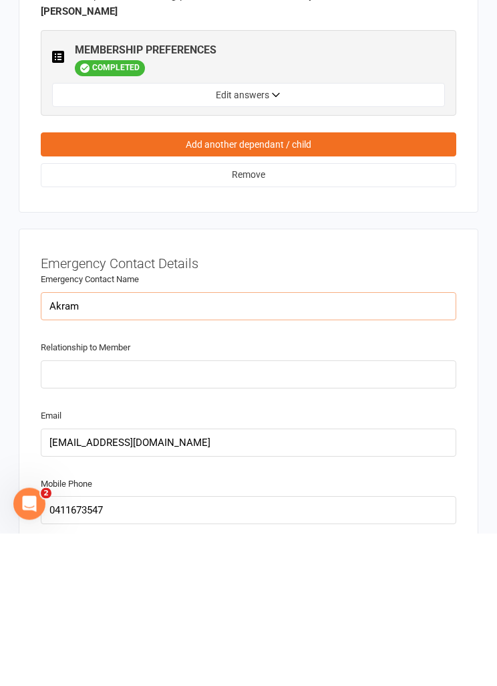
type input "Akram"
click at [174, 425] on input "text" at bounding box center [249, 527] width 416 height 28
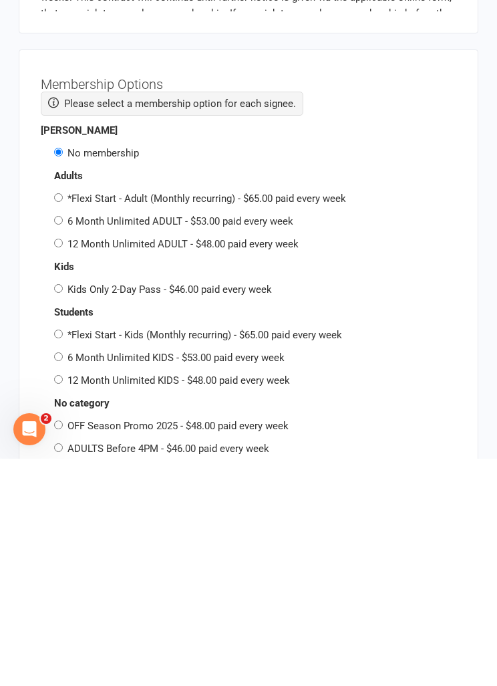
scroll to position [3777, 0]
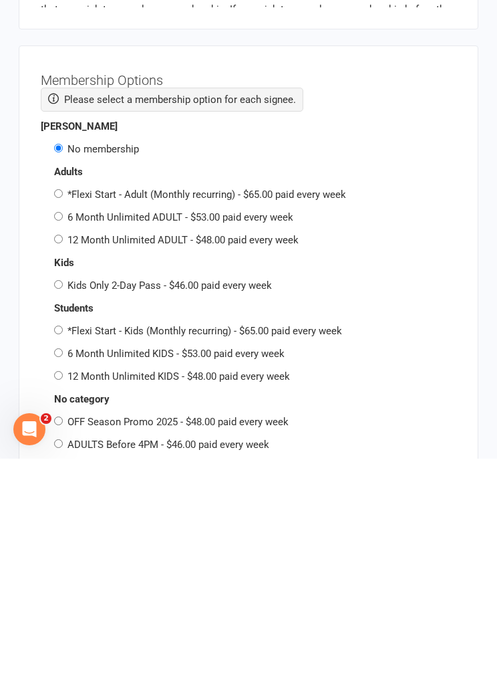
type input "Dad"
click at [70, 425] on label "6 Month Unlimited ADULT - $53.00 paid every week" at bounding box center [181, 444] width 226 height 12
click at [63, 425] on input "6 Month Unlimited ADULT - $53.00 paid every week" at bounding box center [58, 443] width 9 height 9
radio input "true"
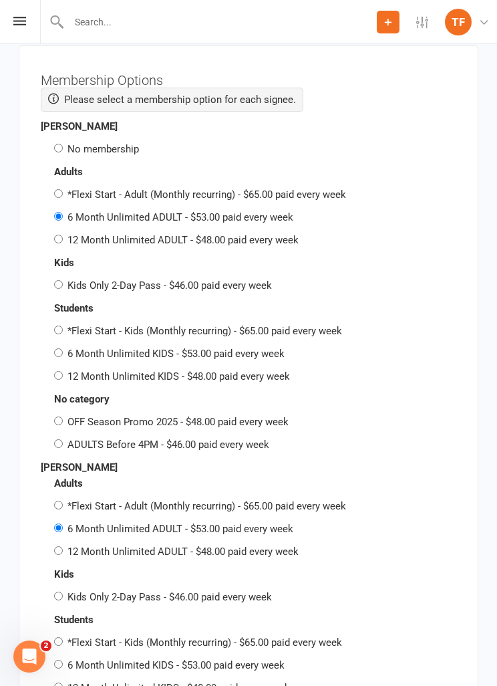
click at [69, 143] on label "No membership" at bounding box center [104, 149] width 72 height 12
click at [63, 144] on input "No membership" at bounding box center [58, 148] width 9 height 9
radio input "true"
radio input "false"
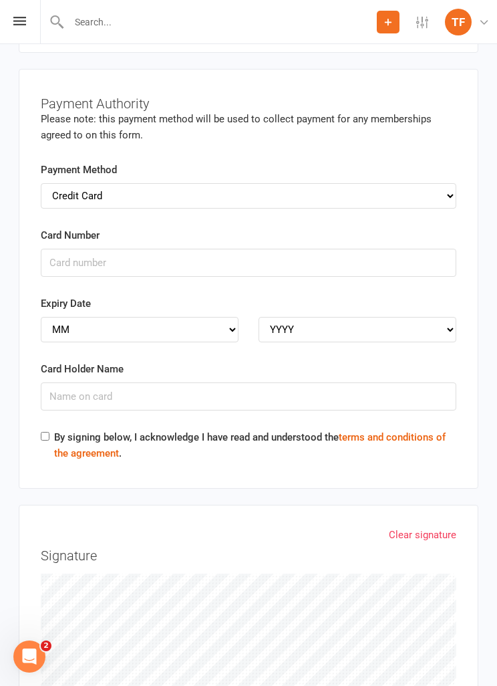
scroll to position [5585, 0]
click at [422, 425] on link "Clear signature" at bounding box center [423, 535] width 68 height 16
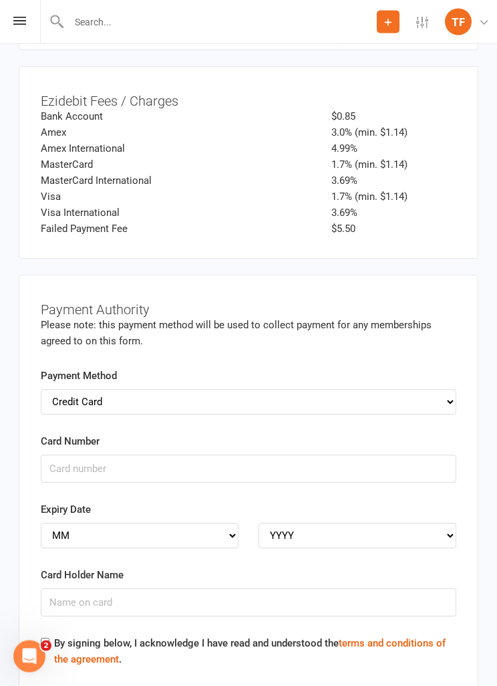
scroll to position [5264, 0]
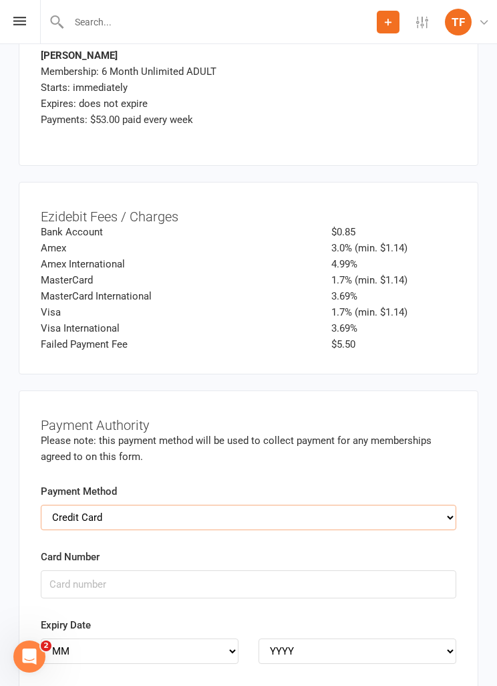
click at [440, 425] on select "Credit Card Bank Account" at bounding box center [249, 517] width 416 height 25
click at [161, 425] on input "Card Number" at bounding box center [249, 584] width 416 height 28
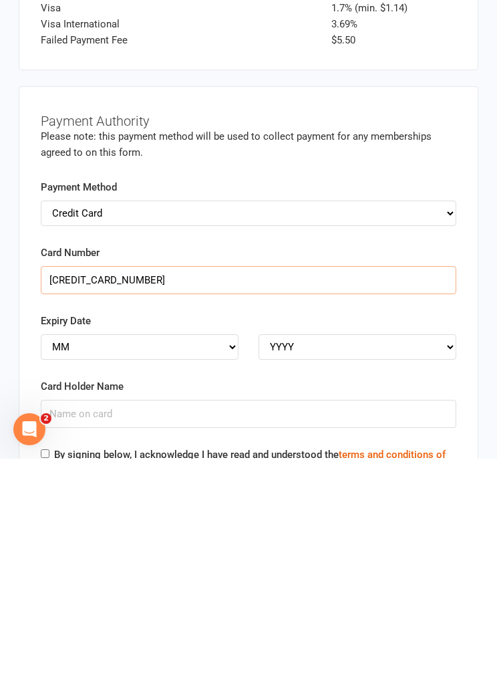
type input "5217295412208930"
click at [236, 425] on select "MM 01 02 03 04 05 06 07 08 09 10 11 12" at bounding box center [140, 573] width 198 height 25
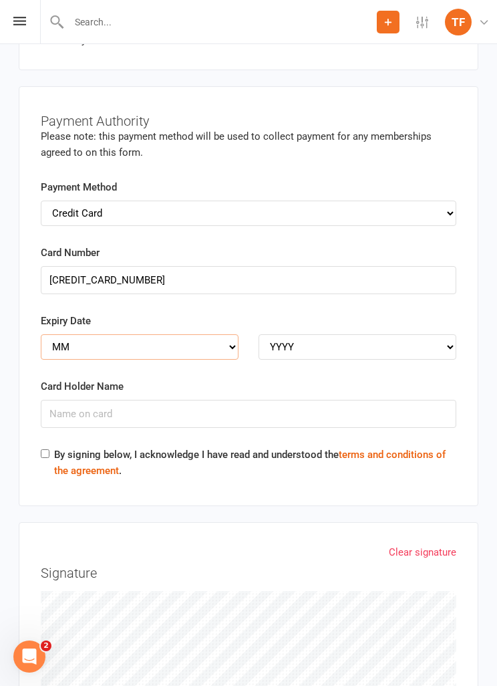
select select "01"
click at [317, 334] on select "YYYY 2025 2026 2027 2028 2029 2030 2031 2032 2033 2034" at bounding box center [358, 346] width 198 height 25
select select "2027"
click at [164, 400] on input "Card Holder Name" at bounding box center [249, 414] width 416 height 28
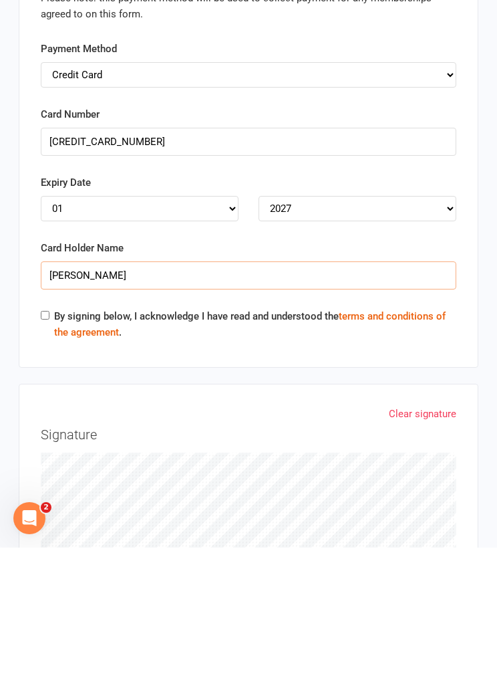
type input "Asifa ahmady"
click at [54, 425] on label "By signing below, I acknowledge I have read and understood the terms and condit…" at bounding box center [255, 463] width 402 height 32
click at [49, 425] on input "By signing below, I acknowledge I have read and understood the terms and condit…" at bounding box center [45, 453] width 9 height 9
checkbox input "true"
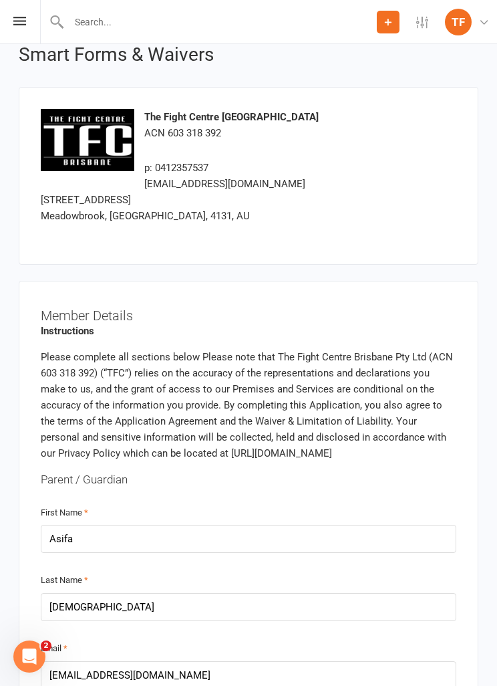
scroll to position [0, 0]
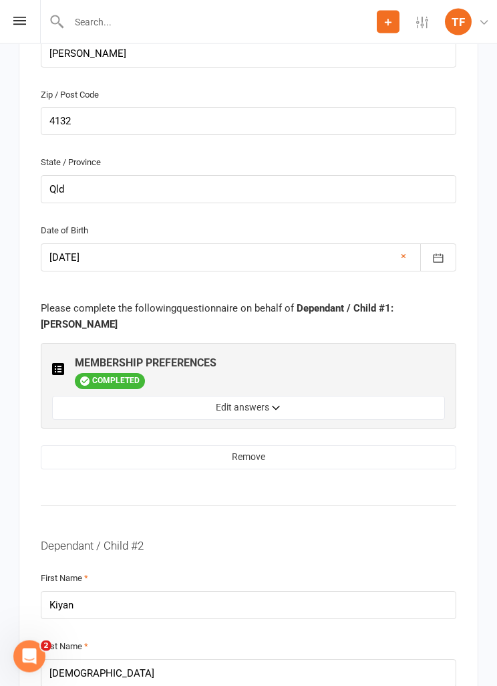
click at [315, 396] on button "Edit answers" at bounding box center [248, 408] width 393 height 24
select select "[PERSON_NAME]"
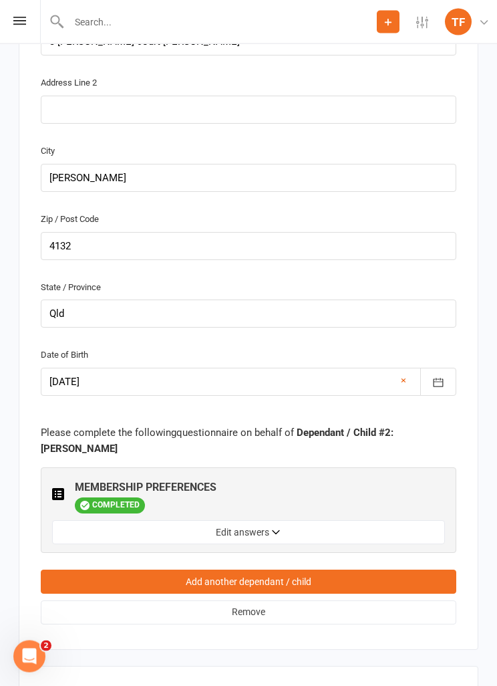
click at [329, 425] on button "Edit answers" at bounding box center [248, 533] width 393 height 24
select select "[PERSON_NAME]"
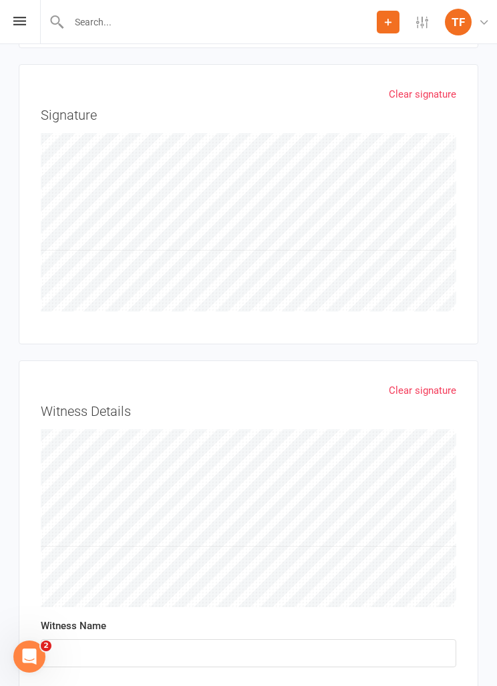
scroll to position [6346, 0]
click at [68, 425] on input "text" at bounding box center [249, 656] width 416 height 28
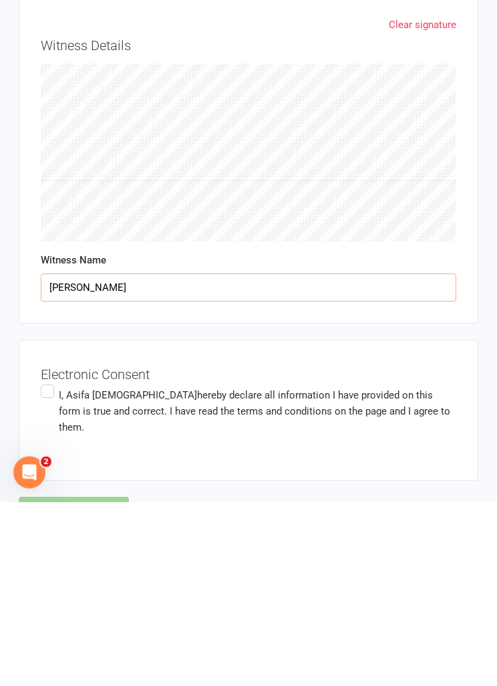
type input "Chloe"
click at [55, 425] on label "I, Asifa Ahmady hereby declare all information I have provided on this form is …" at bounding box center [249, 595] width 416 height 58
click at [49, 425] on input "I, Asifa Ahmady hereby declare all information I have provided on this form is …" at bounding box center [45, 566] width 9 height 0
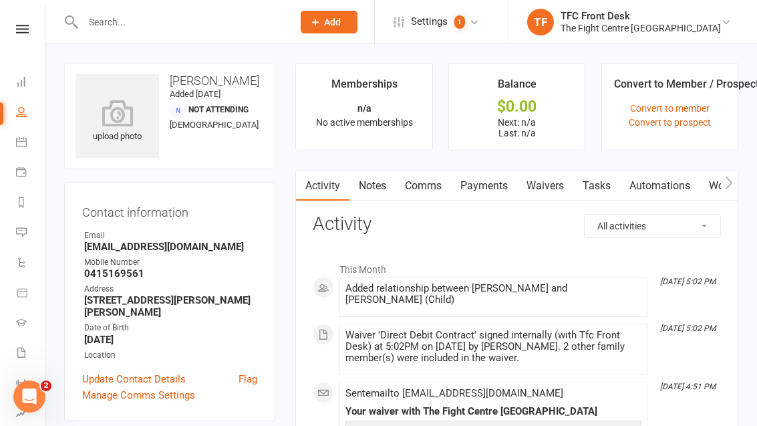
click at [213, 29] on input "text" at bounding box center [181, 22] width 205 height 19
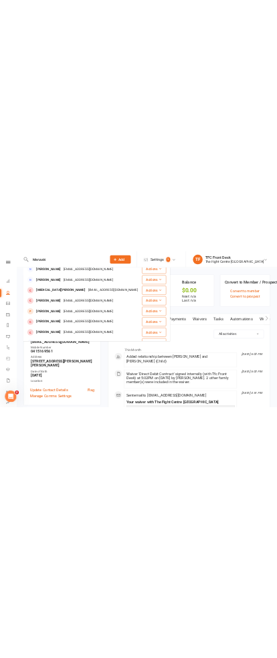
scroll to position [204, 0]
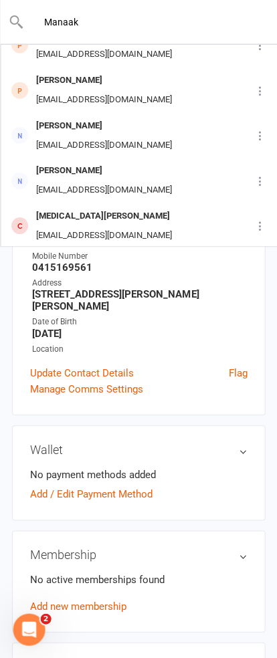
type input "Manaak"
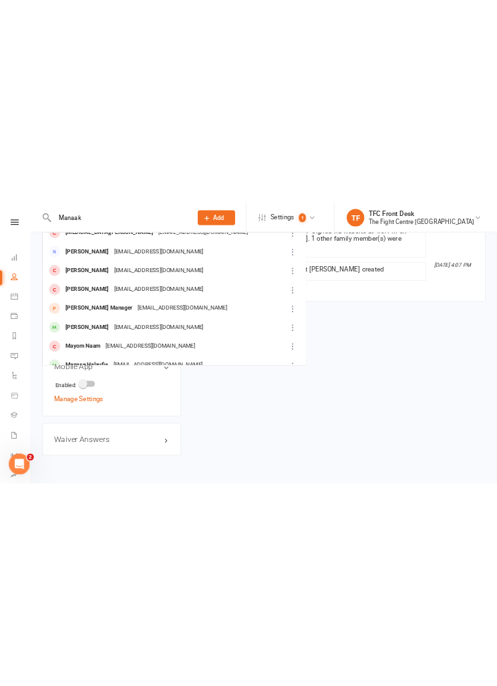
scroll to position [1256, 0]
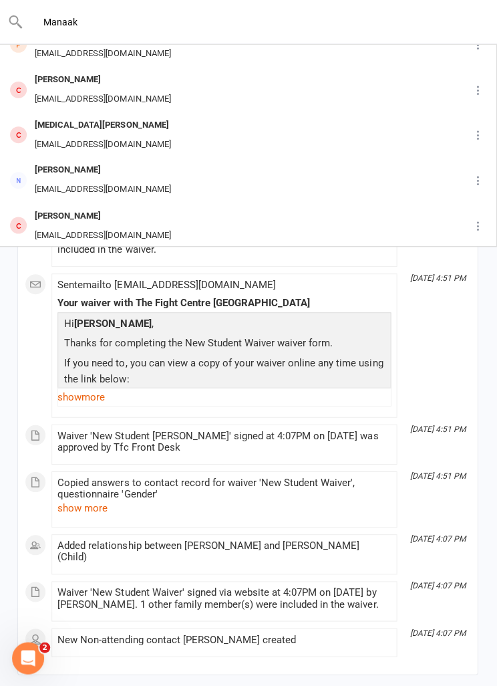
click at [12, 376] on main "Memberships n/a No active memberships Balance $0.00 Next: n/a Last: n/a Convert…" at bounding box center [249, 236] width 480 height 875
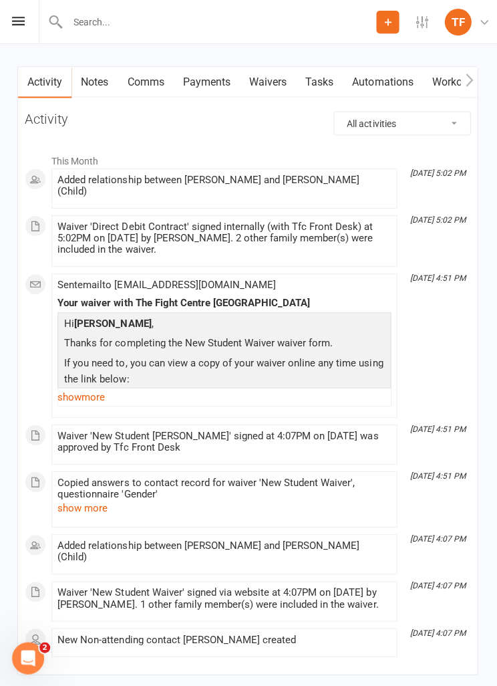
click at [24, 21] on icon at bounding box center [19, 21] width 13 height 9
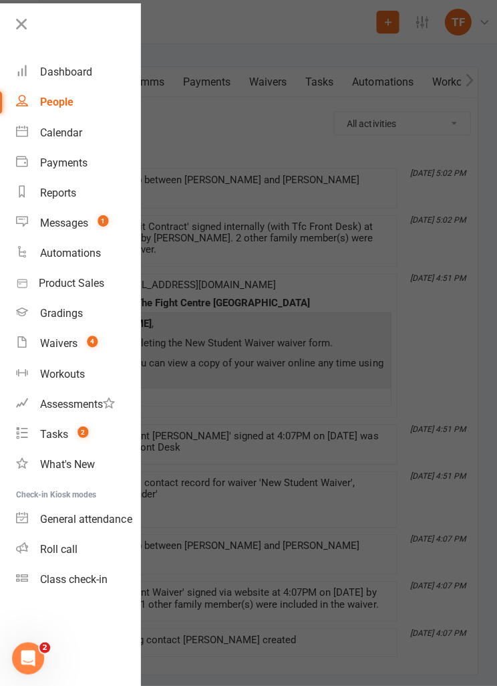
click at [55, 339] on div "Waivers" at bounding box center [59, 342] width 37 height 13
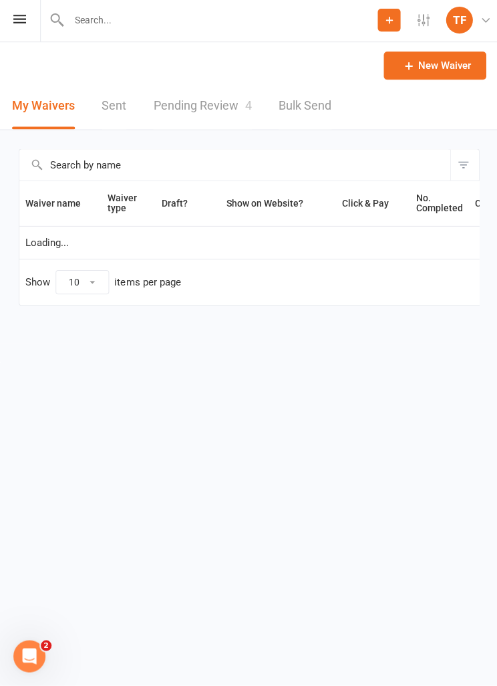
click at [24, 18] on icon at bounding box center [19, 21] width 13 height 9
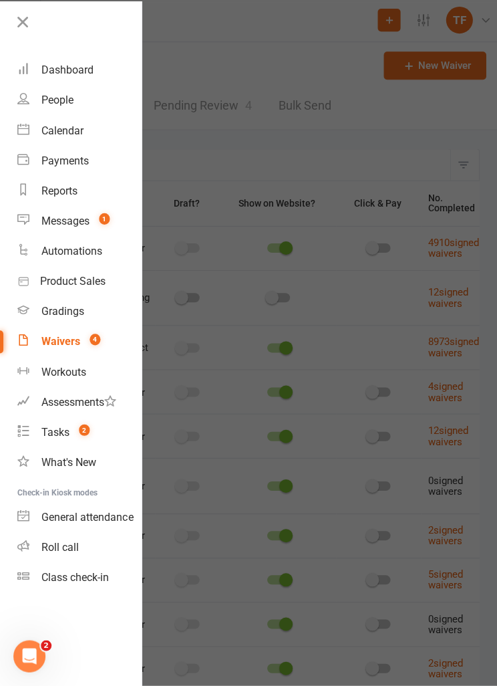
click at [53, 425] on div "Roll call" at bounding box center [59, 547] width 37 height 13
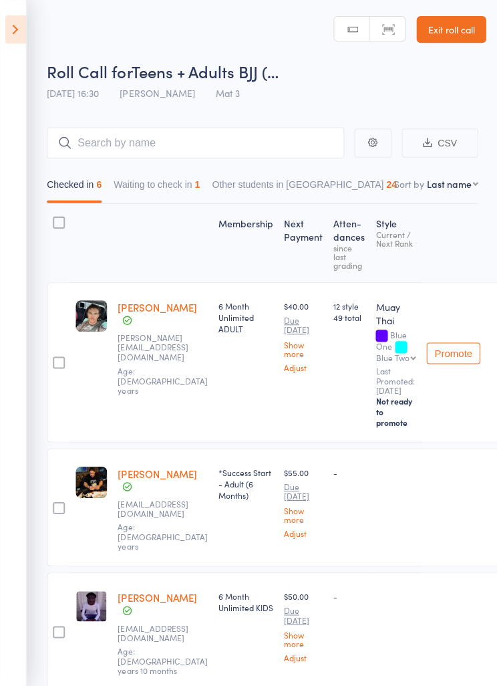
click at [200, 198] on button "Waiting to check in 1" at bounding box center [157, 187] width 86 height 31
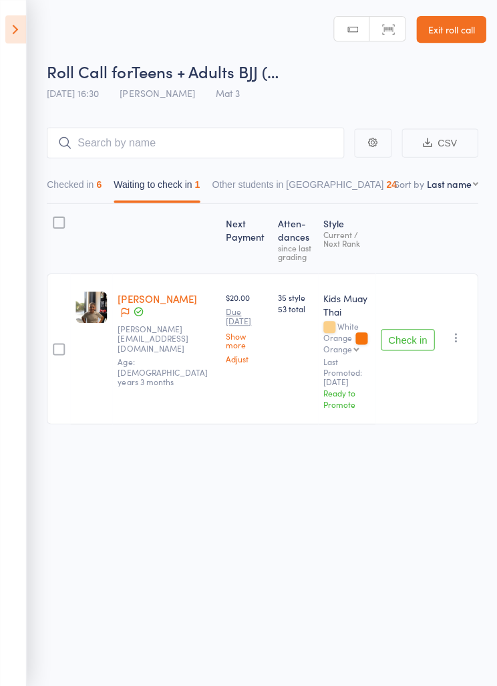
click at [408, 335] on button "Check in" at bounding box center [406, 338] width 53 height 21
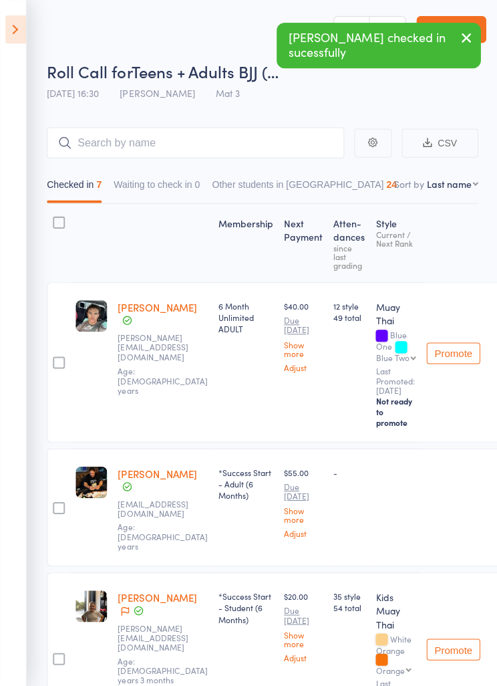
click at [21, 30] on icon at bounding box center [15, 29] width 21 height 28
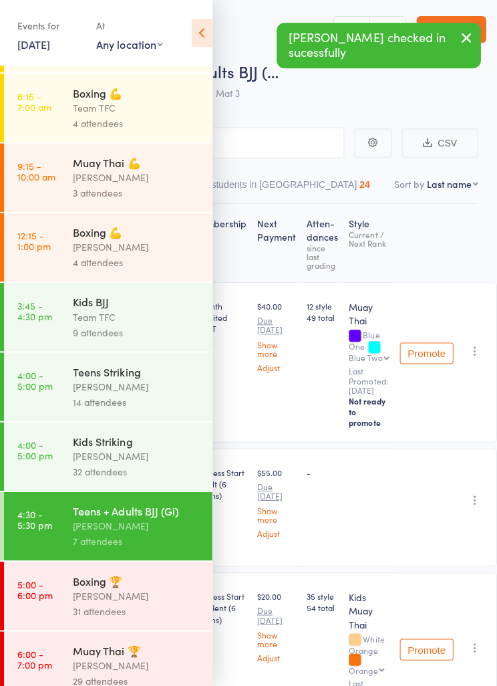
scroll to position [132, 0]
click at [162, 323] on div "Team TFC" at bounding box center [137, 314] width 128 height 15
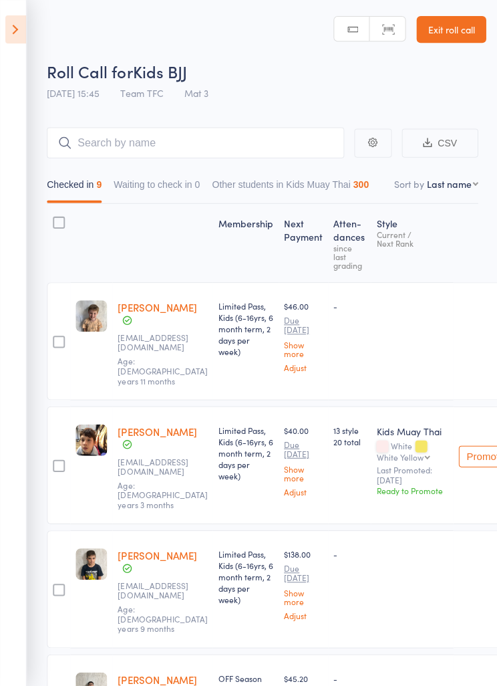
click at [18, 25] on icon at bounding box center [15, 29] width 21 height 28
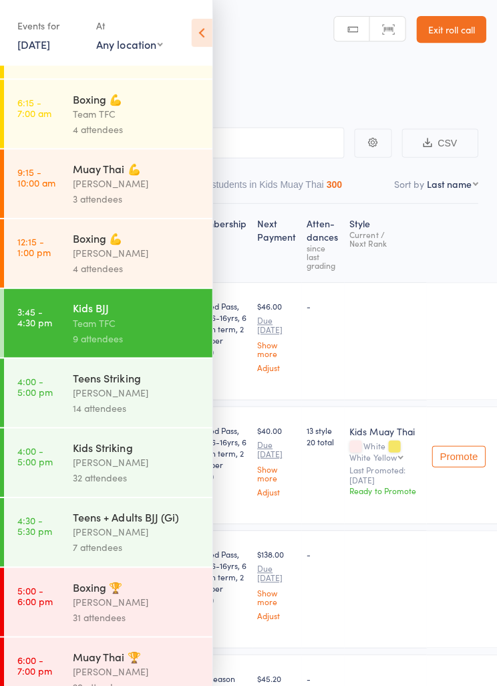
scroll to position [127, 0]
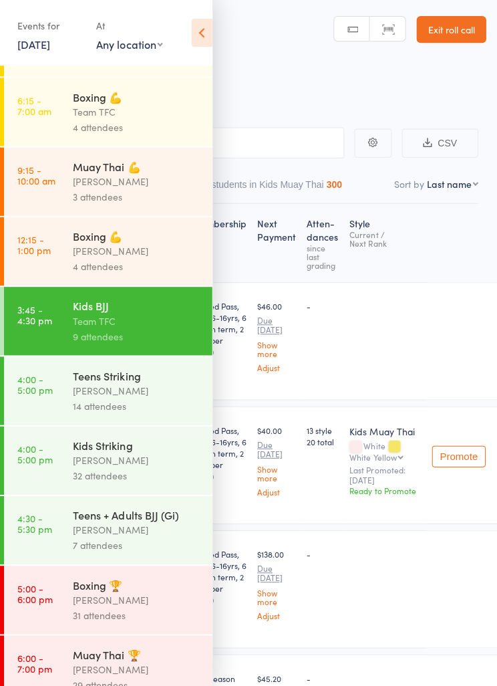
click at [159, 467] on div "Dan Hearn" at bounding box center [137, 458] width 128 height 15
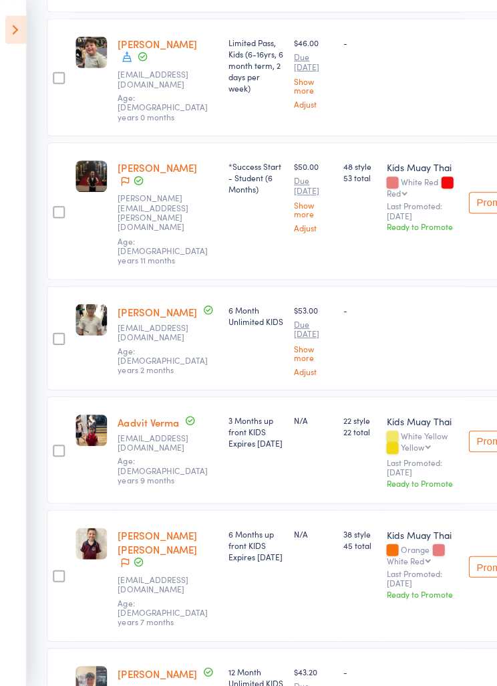
scroll to position [3105, 0]
click at [12, 27] on icon at bounding box center [15, 29] width 21 height 28
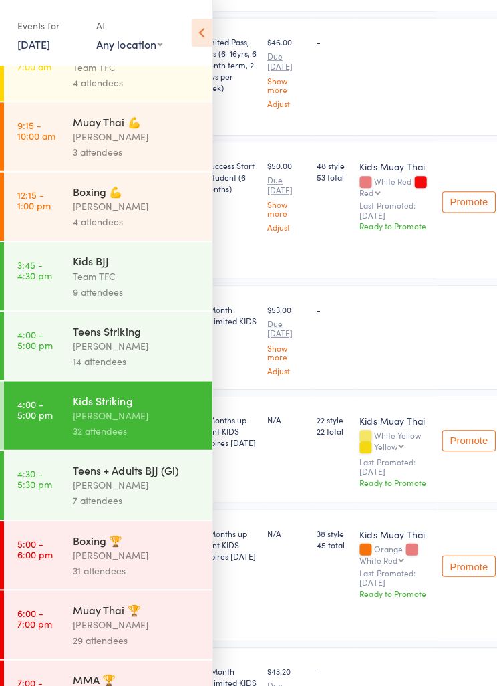
scroll to position [171, 0]
click at [135, 561] on div "[PERSON_NAME]" at bounding box center [137, 553] width 128 height 15
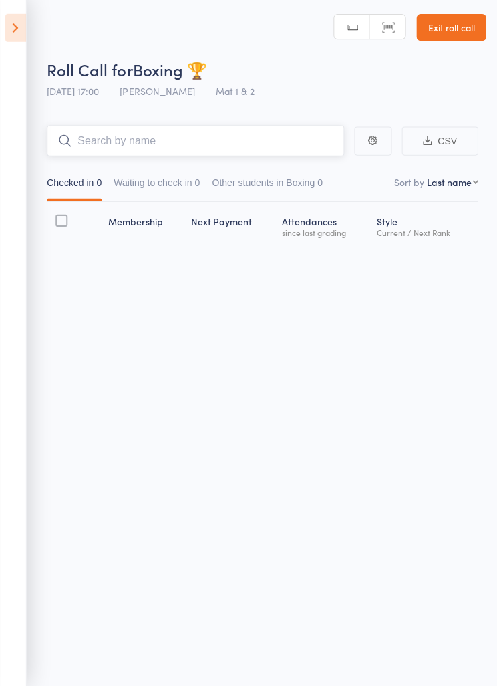
scroll to position [9, 0]
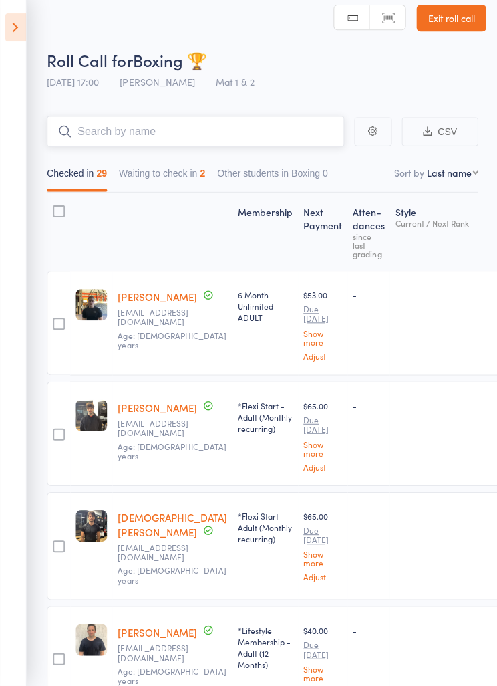
click at [197, 172] on button "Waiting to check in 2" at bounding box center [162, 177] width 86 height 31
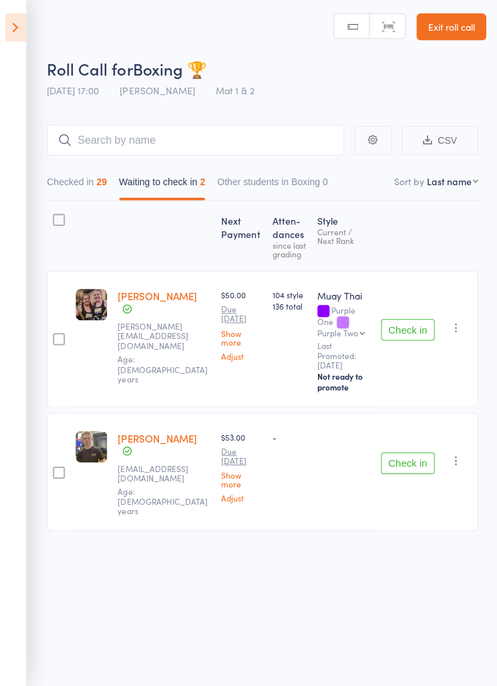
click at [411, 320] on button "Check in" at bounding box center [406, 330] width 53 height 21
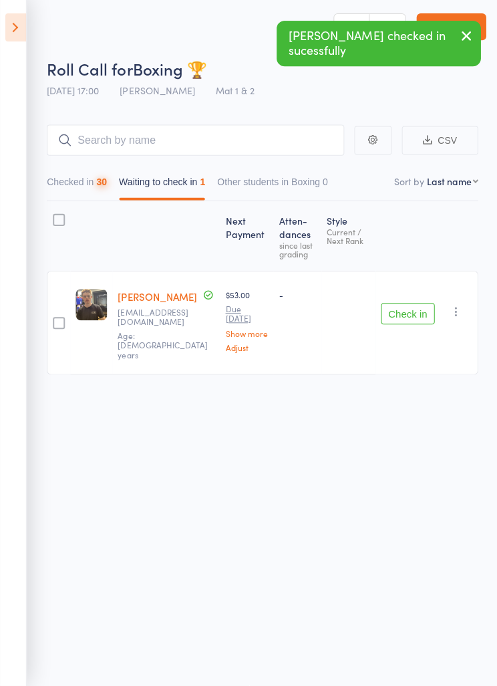
click at [419, 304] on button "Check in" at bounding box center [406, 314] width 53 height 21
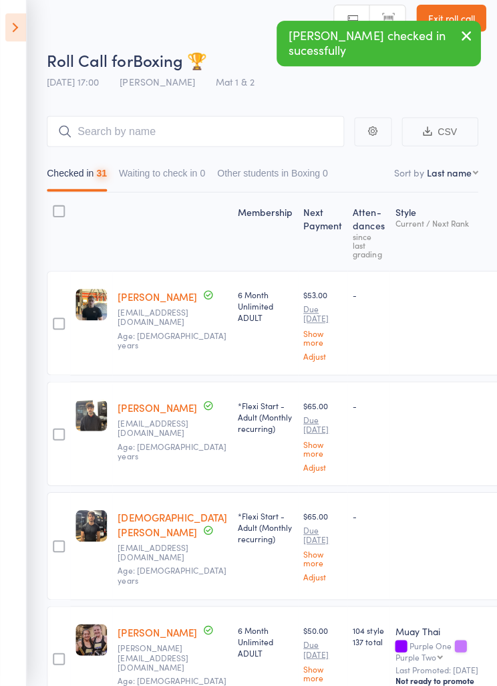
click at [102, 162] on button "Checked in 31" at bounding box center [77, 177] width 60 height 31
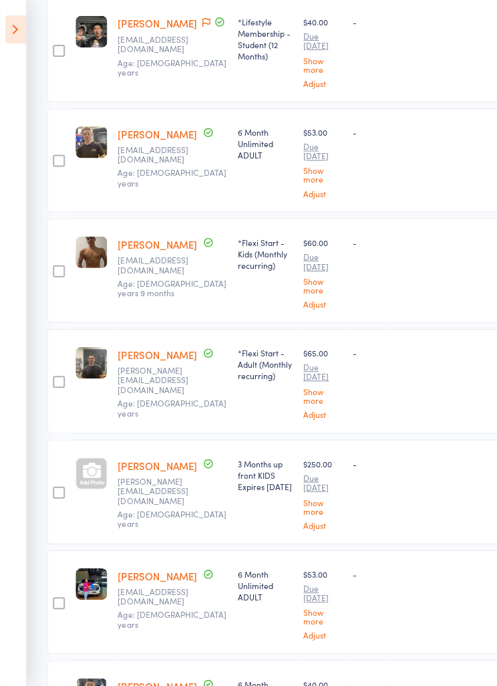
scroll to position [2172, 0]
click at [81, 456] on div at bounding box center [91, 471] width 31 height 31
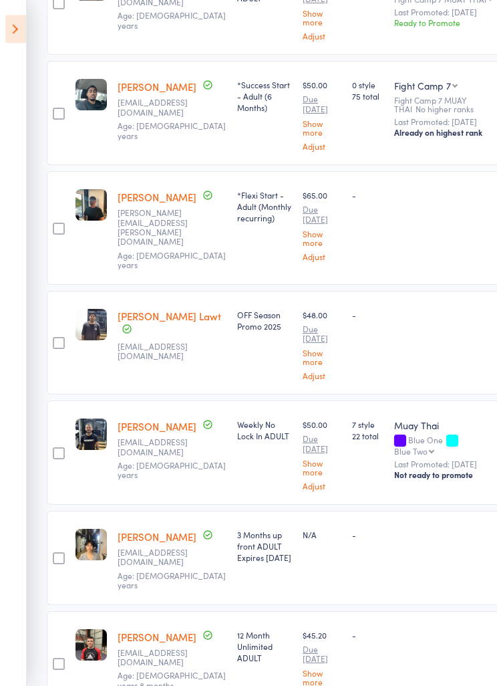
scroll to position [1223, 0]
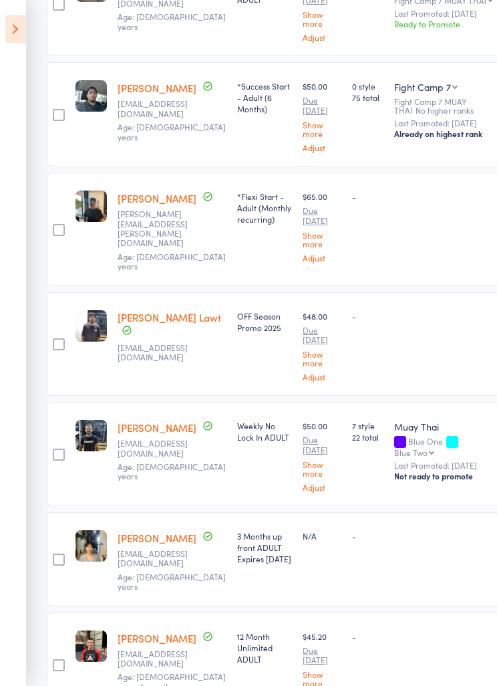
click at [13, 29] on icon at bounding box center [15, 29] width 21 height 28
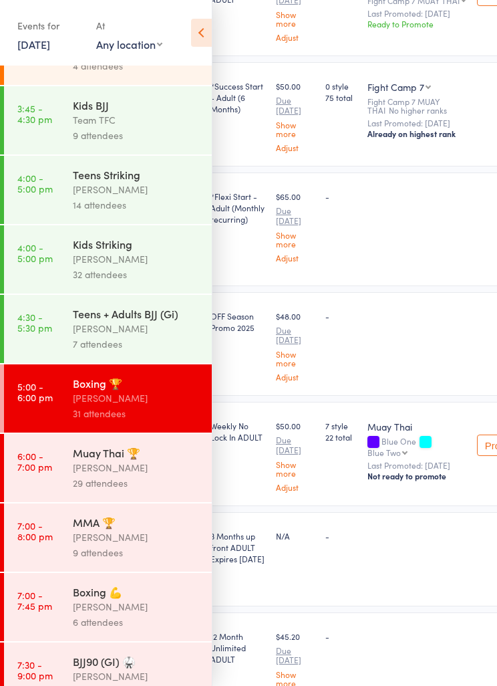
scroll to position [328, 0]
click at [172, 475] on div "[PERSON_NAME]" at bounding box center [137, 466] width 128 height 15
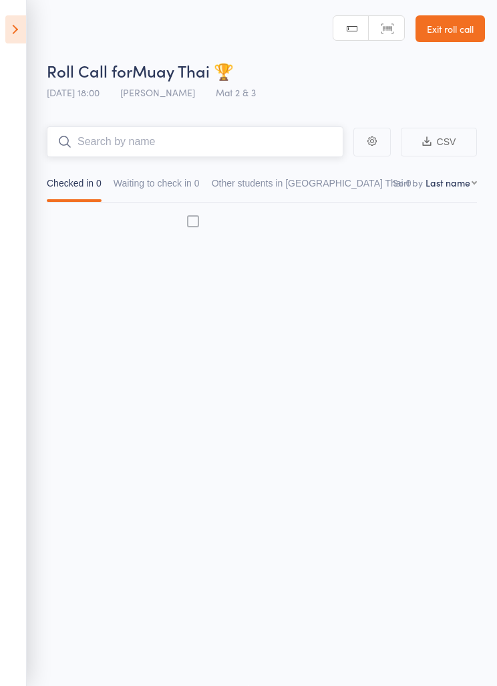
scroll to position [9, 0]
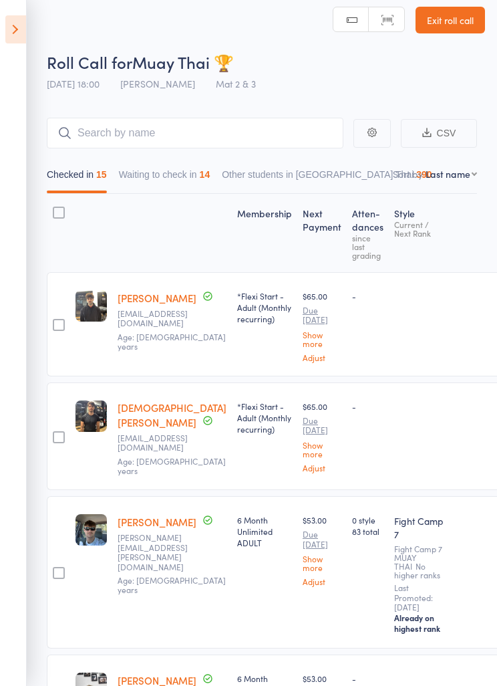
click at [18, 29] on icon at bounding box center [15, 29] width 21 height 28
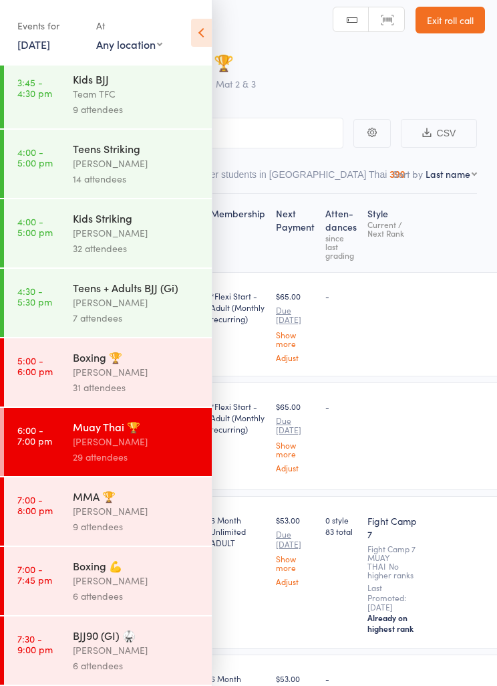
scroll to position [392, 0]
click at [201, 29] on icon at bounding box center [201, 33] width 21 height 28
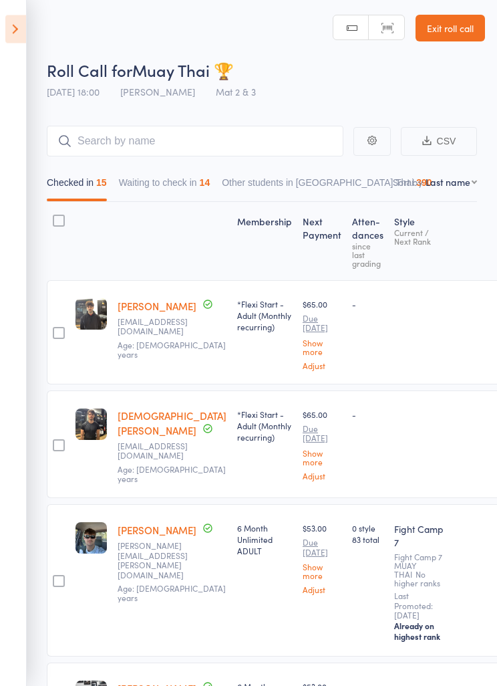
scroll to position [0, 0]
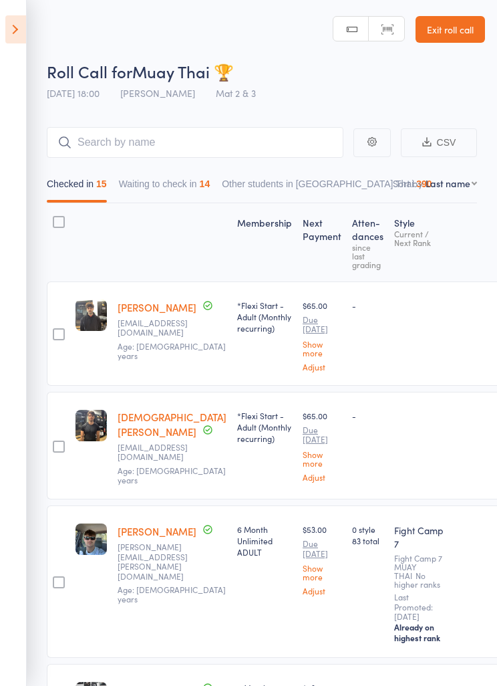
click at [174, 183] on button "Waiting to check in 14" at bounding box center [165, 187] width 92 height 31
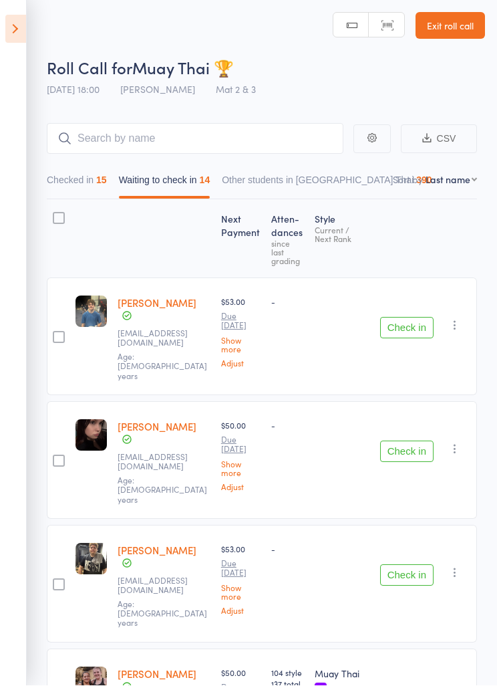
click at [17, 30] on icon at bounding box center [15, 29] width 21 height 28
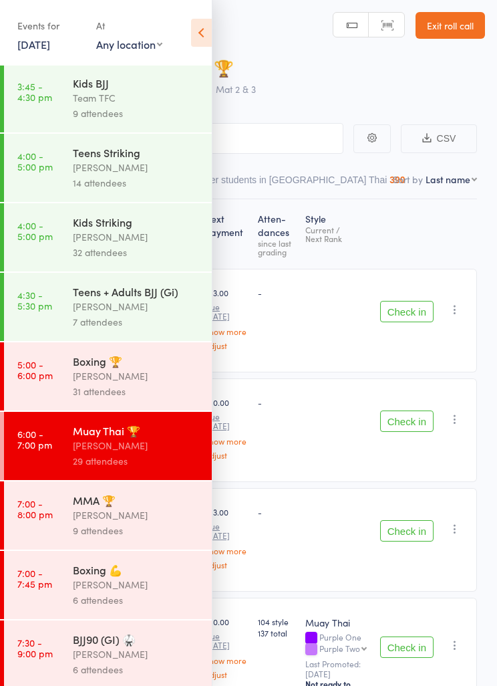
click at [160, 368] on div "Boxing 🏆" at bounding box center [137, 361] width 128 height 15
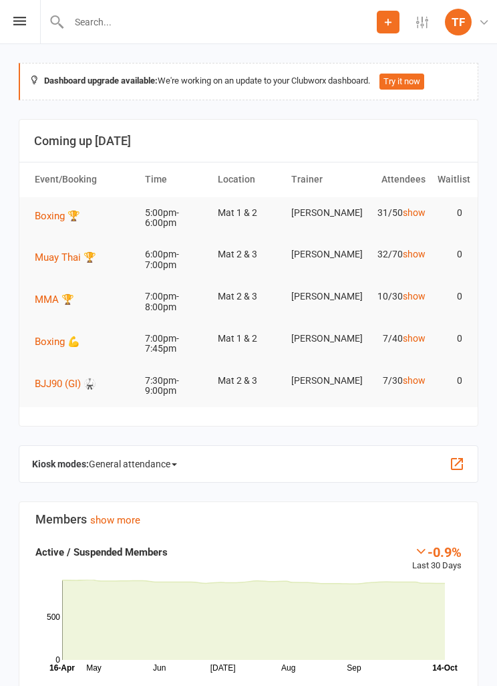
click at [23, 18] on icon at bounding box center [19, 21] width 13 height 9
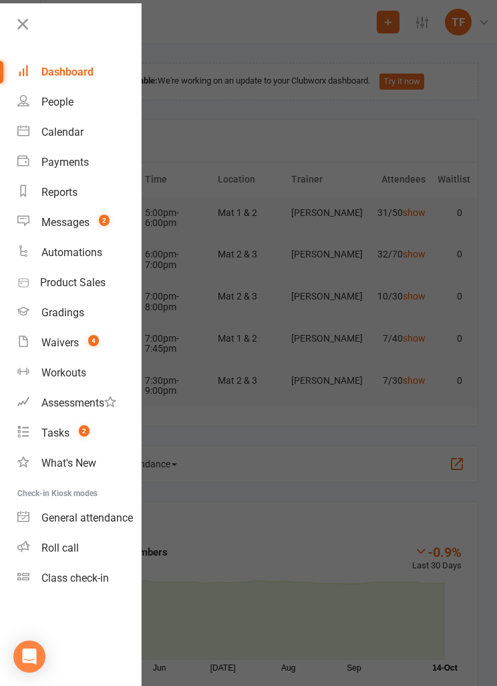
click at [75, 102] on link "People" at bounding box center [79, 102] width 124 height 30
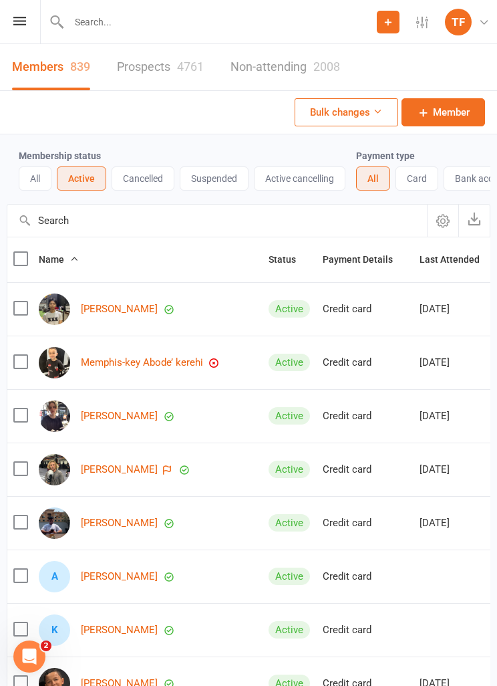
click at [27, 37] on div "Prospect Member Non-attending contact Class / event Appointment Grading event T…" at bounding box center [248, 22] width 497 height 44
click at [156, 80] on link "Prospects 4761" at bounding box center [160, 67] width 87 height 46
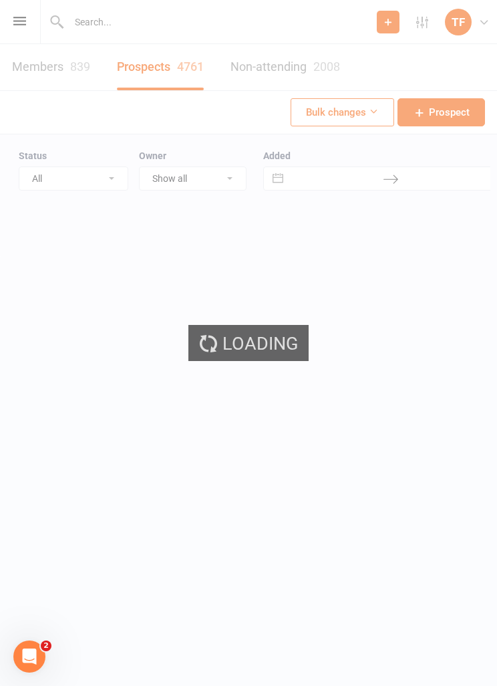
select select "25"
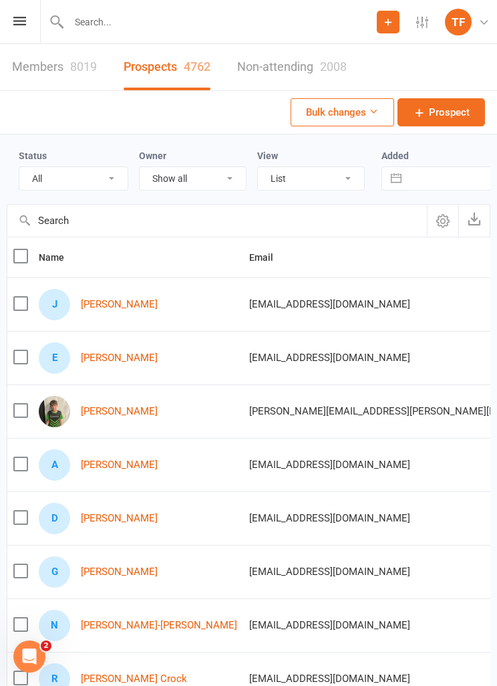
click at [107, 306] on link "[PERSON_NAME]" at bounding box center [119, 304] width 77 height 11
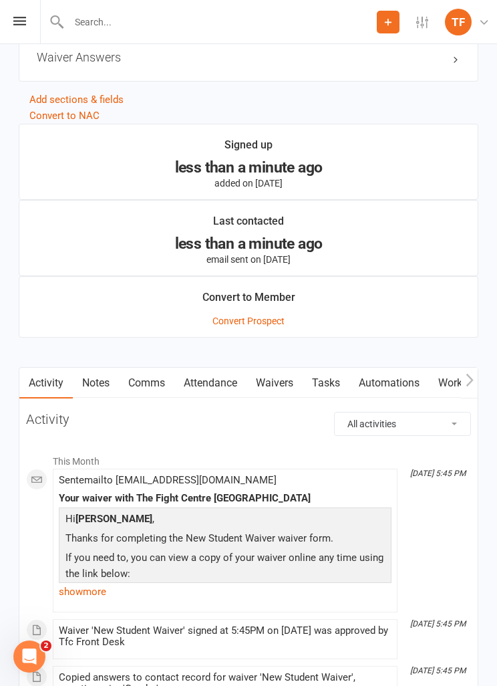
click at [279, 380] on link "Waivers" at bounding box center [275, 383] width 56 height 31
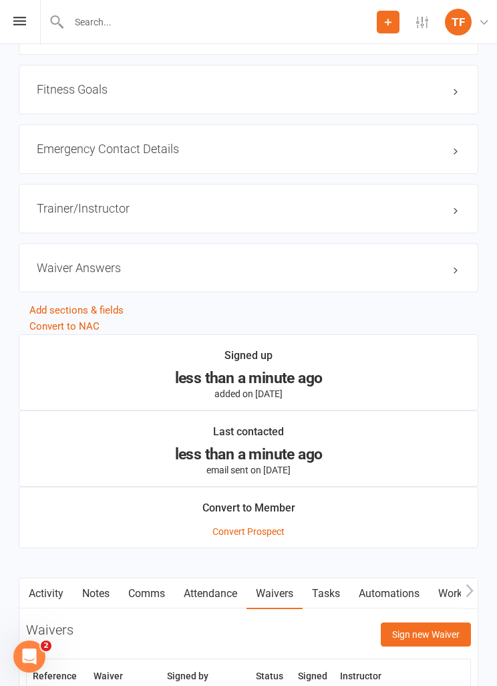
click at [434, 630] on button "Sign new Waiver" at bounding box center [426, 634] width 90 height 24
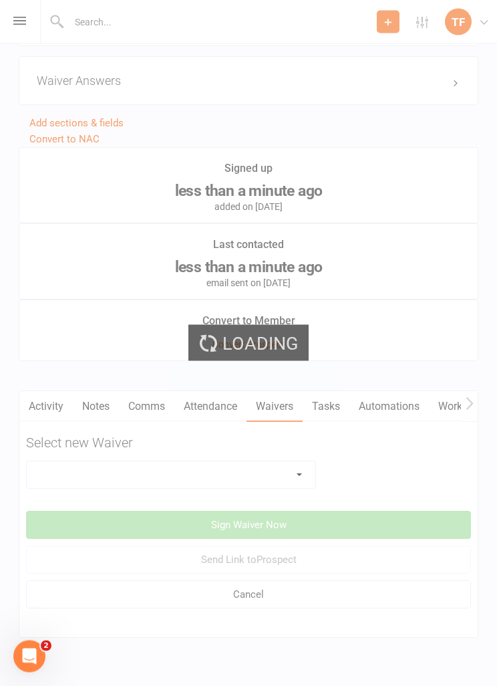
scroll to position [1208, 0]
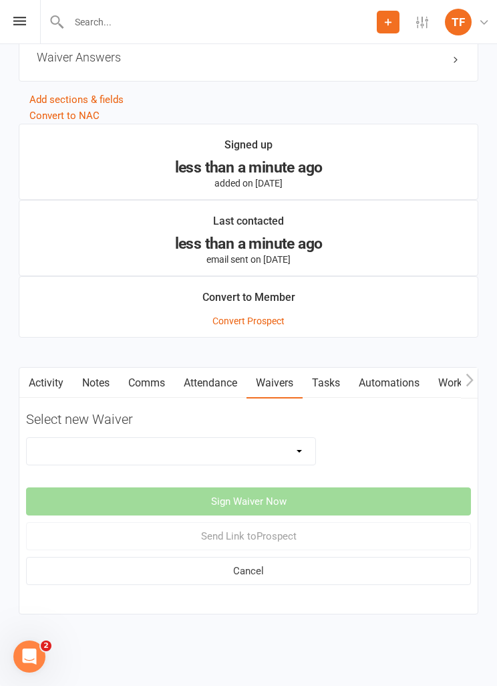
click at [258, 445] on select "Direct Debit Contract New Student Waiver Online - Adults - 12 Month DD Online -…" at bounding box center [171, 451] width 289 height 27
select select "2207"
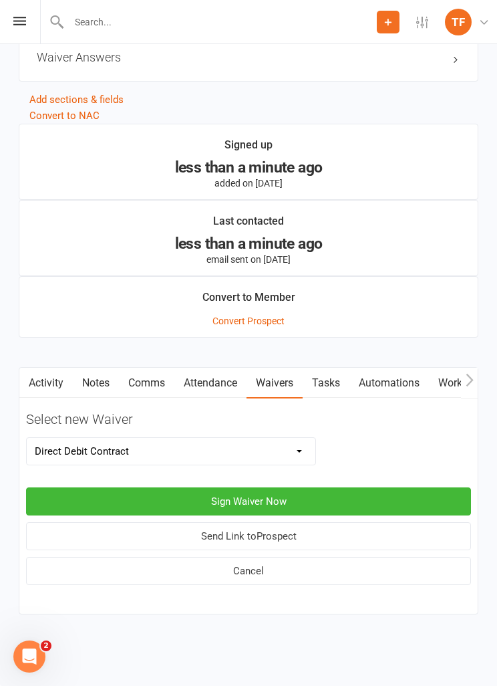
click at [308, 503] on button "Sign Waiver Now" at bounding box center [248, 501] width 445 height 28
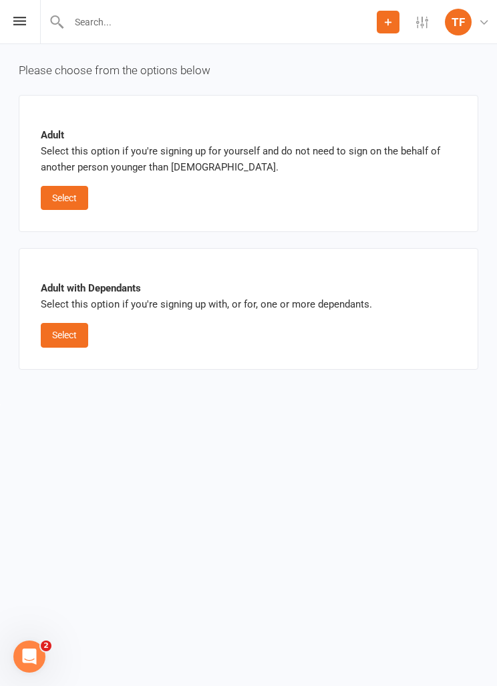
click at [81, 186] on button "Select" at bounding box center [64, 198] width 47 height 24
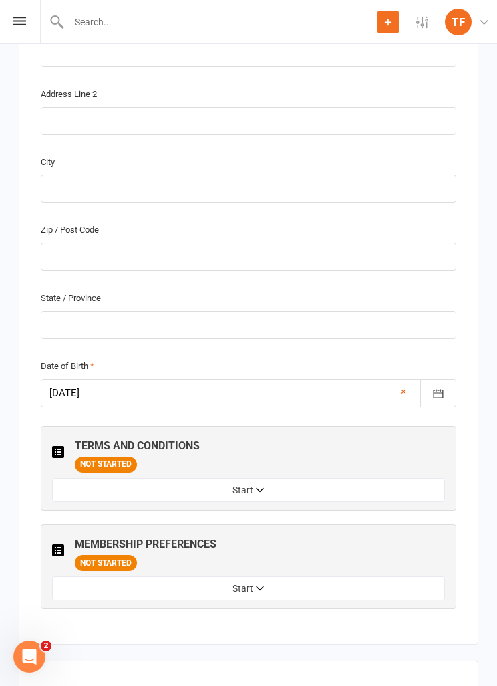
scroll to position [874, 0]
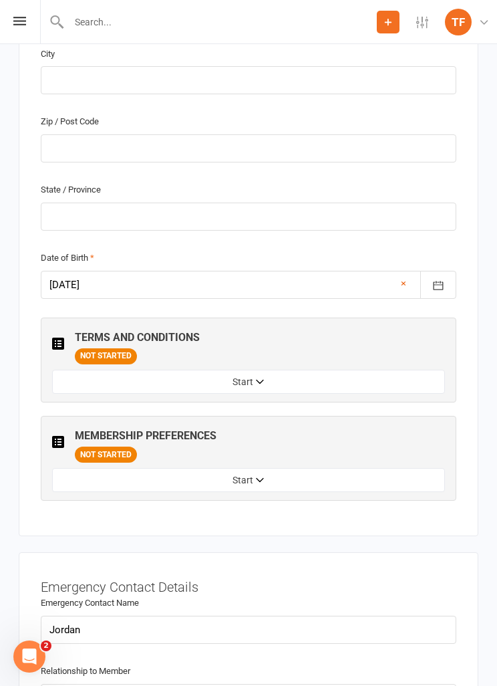
click at [330, 469] on button "Start" at bounding box center [248, 480] width 393 height 24
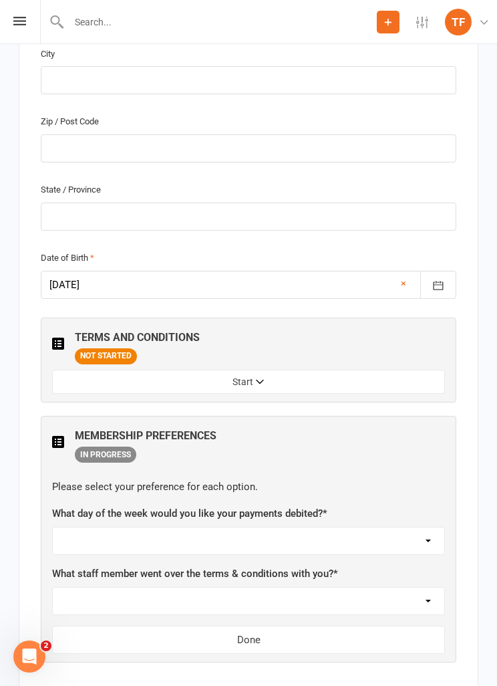
click at [329, 533] on select "[DATE] [DATE] [DATE] [DATE] [DATE]" at bounding box center [249, 540] width 392 height 27
click at [340, 600] on select "Not sure [PERSON_NAME] [PERSON_NAME] [PERSON_NAME] [PERSON_NAME] [PERSON_NAME] …" at bounding box center [249, 601] width 392 height 27
click at [324, 588] on select "Not sure [PERSON_NAME] [PERSON_NAME] [PERSON_NAME] [PERSON_NAME] [PERSON_NAME] …" at bounding box center [249, 601] width 392 height 27
select select "[PERSON_NAME]"
click at [306, 529] on select "[DATE] [DATE] [DATE] [DATE] [DATE]" at bounding box center [249, 540] width 392 height 27
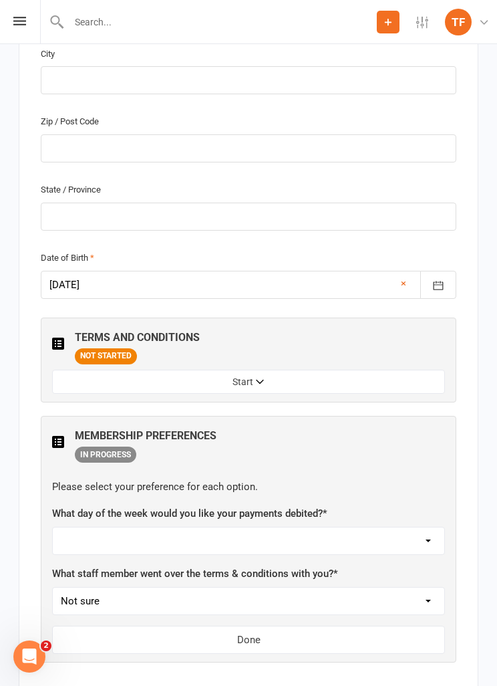
click at [322, 533] on select "[DATE] [DATE] [DATE] [DATE] [DATE]" at bounding box center [249, 540] width 392 height 27
select select "[DATE]"
click at [298, 626] on button "Done" at bounding box center [248, 640] width 393 height 28
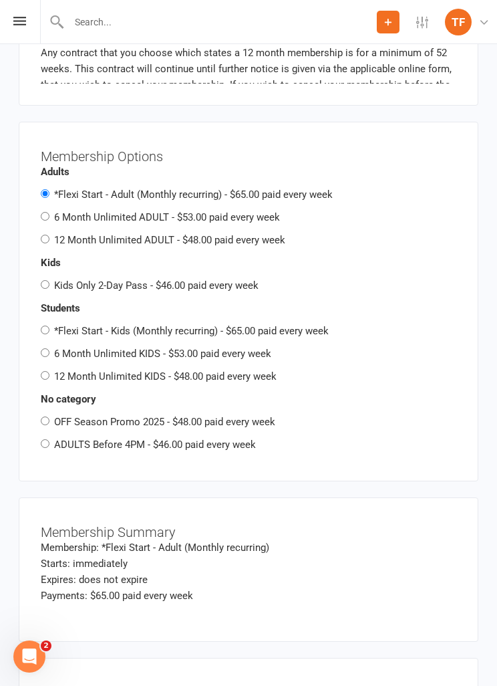
click at [237, 213] on label "6 Month Unlimited ADULT - $53.00 paid every week" at bounding box center [167, 217] width 226 height 12
click at [49, 213] on input "6 Month Unlimited ADULT - $53.00 paid every week" at bounding box center [45, 216] width 9 height 9
radio input "true"
radio input "false"
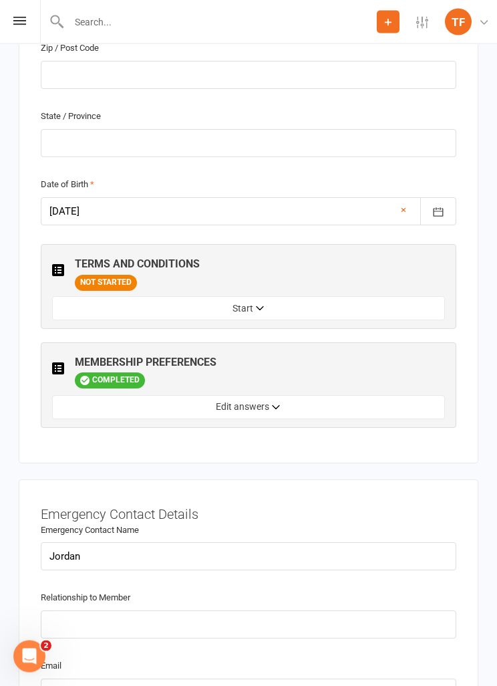
click at [315, 328] on div "TERMS AND CONDITIONS NOT STARTED Start MEMBERSHIP PREFERENCES COMPLETED Edit an…" at bounding box center [249, 337] width 416 height 184
click at [333, 297] on button "Start" at bounding box center [248, 309] width 393 height 24
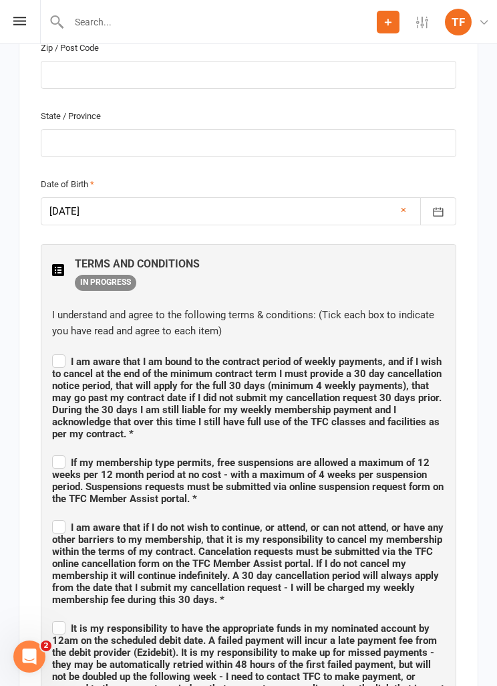
click at [395, 359] on span "I am aware that I am bound to the contract period of weekly payments, and if I …" at bounding box center [247, 398] width 390 height 84
click at [395, 350] on input "I am aware that I am bound to the contract period of weekly payments, and if I …" at bounding box center [248, 350] width 393 height 0
checkbox input "true"
click at [280, 475] on span "If my membership type permits, free suspensions are allowed a maximum of 12 wee…" at bounding box center [248, 481] width 392 height 48
click at [280, 451] on input "If my membership type permits, free suspensions are allowed a maximum of 12 wee…" at bounding box center [248, 451] width 393 height 0
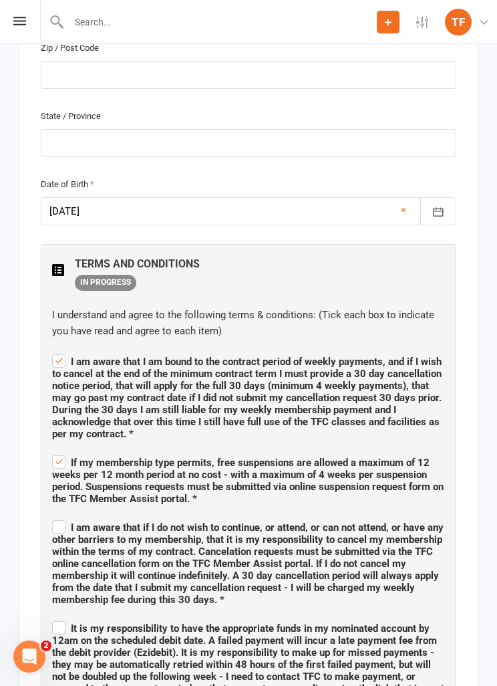
checkbox input "true"
click at [250, 530] on span "I am aware that if I do not wish to continue, or attend, or can not attend, or …" at bounding box center [248, 563] width 392 height 84
click at [250, 515] on input "I am aware that if I do not wish to continue, or attend, or can not attend, or …" at bounding box center [248, 515] width 393 height 0
checkbox input "true"
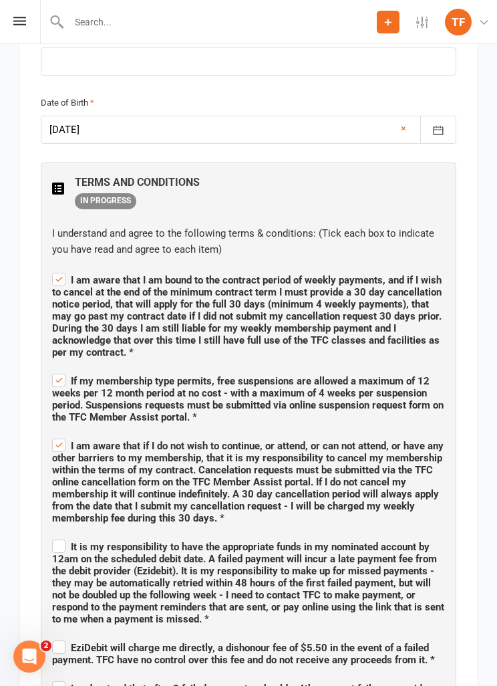
scroll to position [1031, 0]
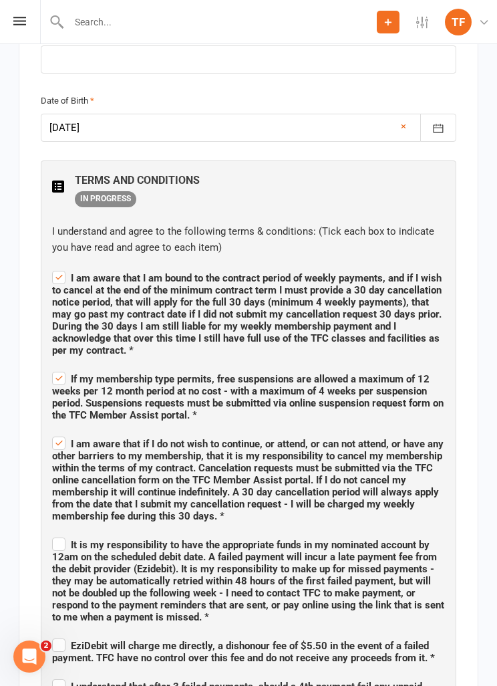
click at [343, 574] on span "It is my responsibility to have the appropriate funds in my nominated account b…" at bounding box center [248, 581] width 392 height 84
click at [343, 533] on input "It is my responsibility to have the appropriate funds in my nominated account b…" at bounding box center [248, 533] width 393 height 0
checkbox input "true"
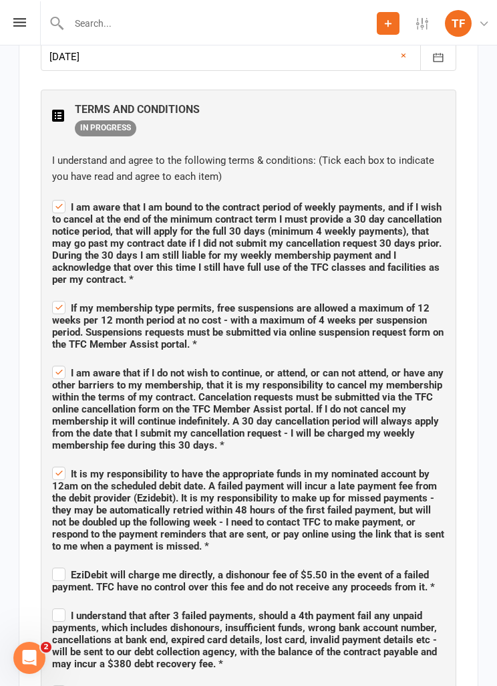
click at [254, 567] on span "EziDebit will charge me directly, a dishonour fee of $5.50 in the event of a fa…" at bounding box center [243, 579] width 383 height 24
click at [254, 561] on input "EziDebit will charge me directly, a dishonour fee of $5.50 in the event of a fa…" at bounding box center [248, 561] width 393 height 0
checkbox input "true"
click at [265, 633] on span "I understand that after 3 failed payments, should a 4th payment fail any unpaid…" at bounding box center [244, 640] width 385 height 60
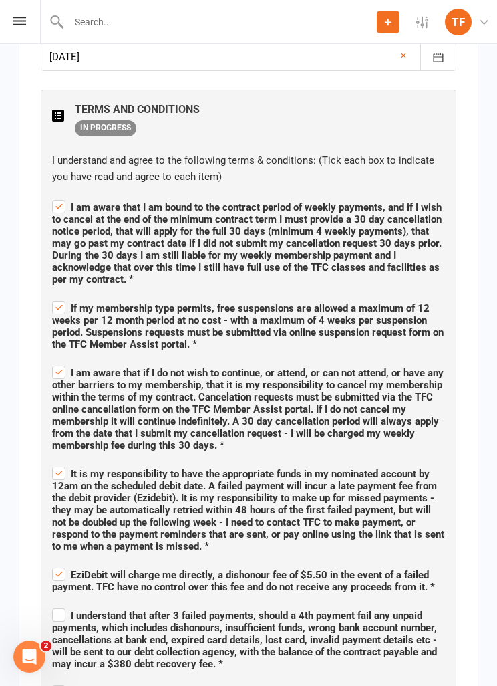
click at [265, 604] on input "I understand that after 3 failed payments, should a 4th payment fail any unpaid…" at bounding box center [248, 604] width 393 height 0
checkbox input "true"
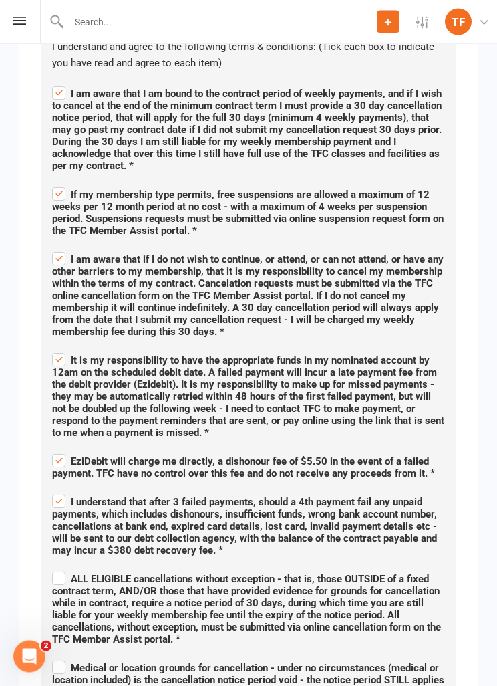
click at [271, 574] on span "ALL ELIGIBLE cancellations without exception - that is, those OUTSIDE of a fixe…" at bounding box center [246, 610] width 389 height 72
click at [271, 567] on input "ALL ELIGIBLE cancellations without exception - that is, those OUTSIDE of a fixe…" at bounding box center [248, 567] width 393 height 0
checkbox input "true"
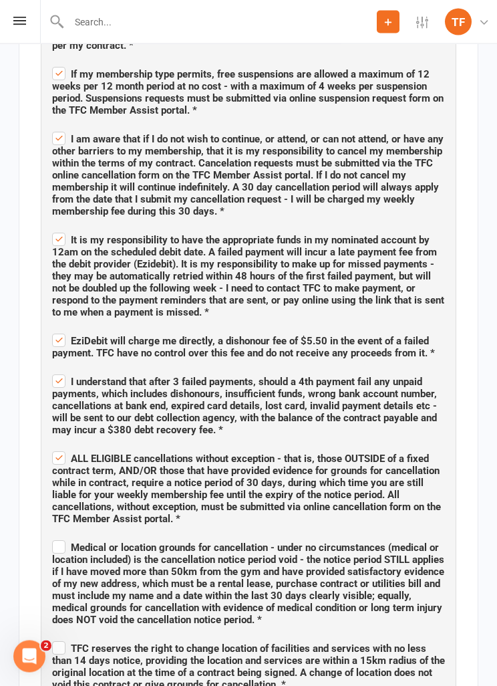
click at [263, 597] on span "Medical or location grounds for cancellation - under no circumstances (medical …" at bounding box center [248, 584] width 392 height 84
click at [263, 536] on input "Medical or location grounds for cancellation - under no circumstances (medical …" at bounding box center [248, 536] width 393 height 0
checkbox input "true"
click at [194, 662] on span "TFC reserves the right to change location of facilities and services with no le…" at bounding box center [248, 666] width 393 height 48
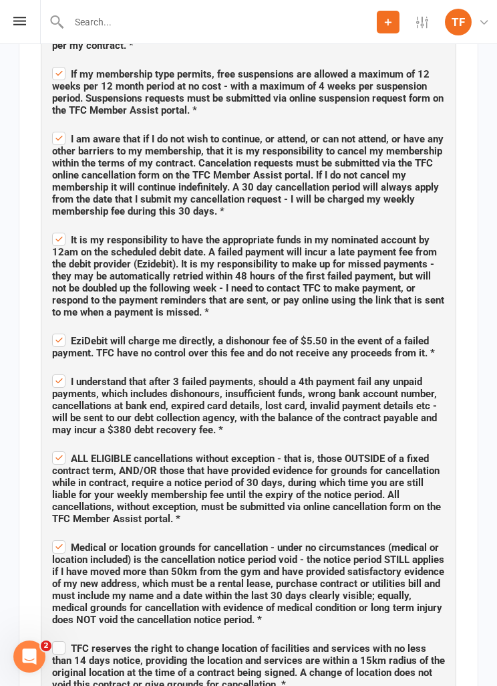
click at [194, 636] on input "TFC reserves the right to change location of facilities and services with no le…" at bounding box center [248, 636] width 393 height 0
checkbox input "true"
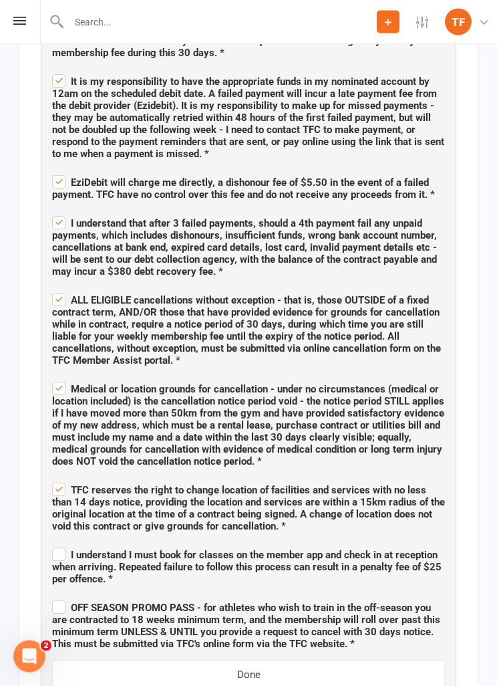
click at [256, 566] on span "I understand I must book for classes on the member app and check in at receptio…" at bounding box center [248, 565] width 393 height 40
click at [256, 543] on input "I understand I must book for classes on the member app and check in at receptio…" at bounding box center [248, 543] width 393 height 0
checkbox input "true"
click at [235, 633] on span "OFF SEASON PROMO PASS - for athletes who wish to train in the off-season you ar…" at bounding box center [246, 626] width 388 height 48
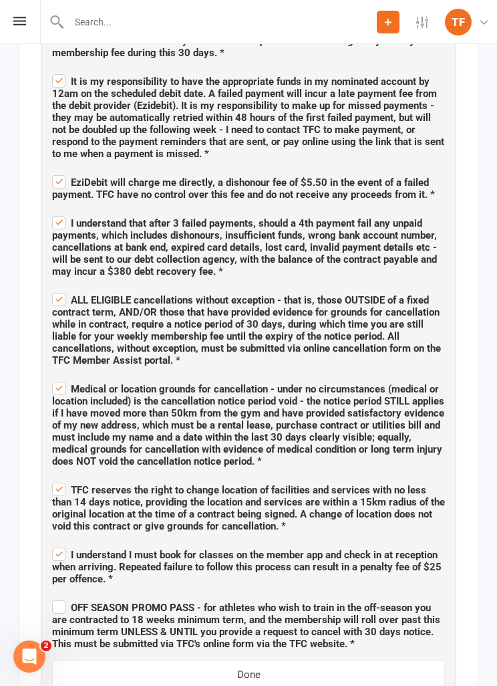
click at [235, 596] on input "OFF SEASON PROMO PASS - for athletes who wish to train in the off-season you ar…" at bounding box center [248, 596] width 393 height 0
checkbox input "true"
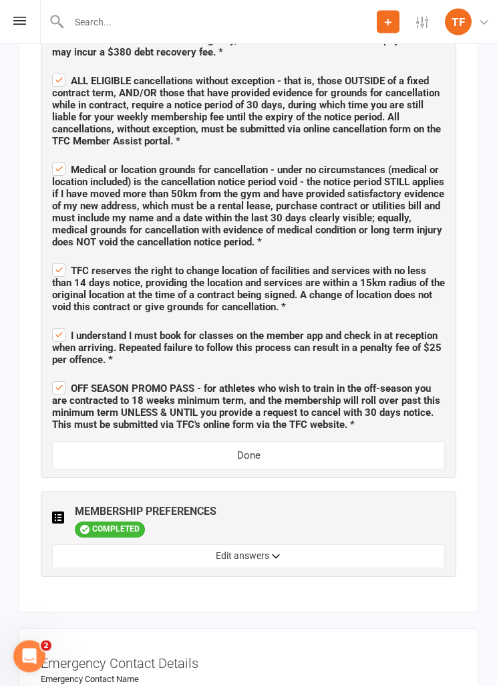
scroll to position [1714, 0]
click at [344, 442] on button "Done" at bounding box center [248, 455] width 393 height 28
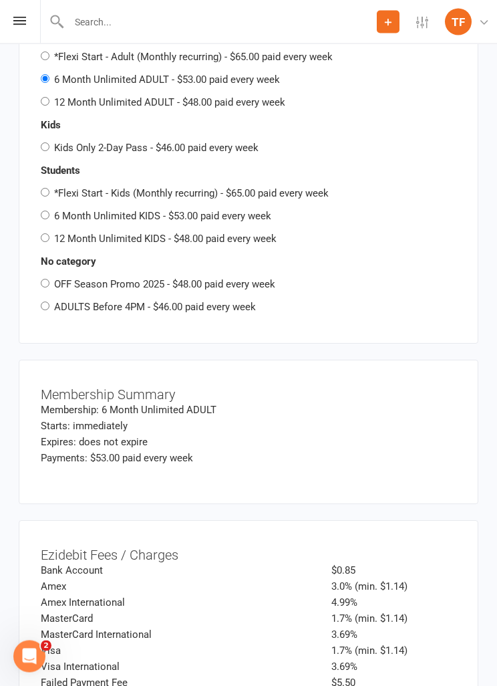
scroll to position [1993, 0]
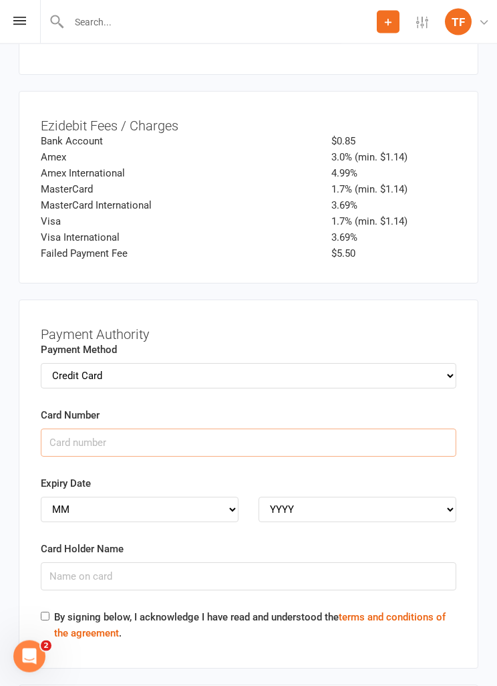
click at [385, 429] on input "Card Number" at bounding box center [249, 443] width 416 height 28
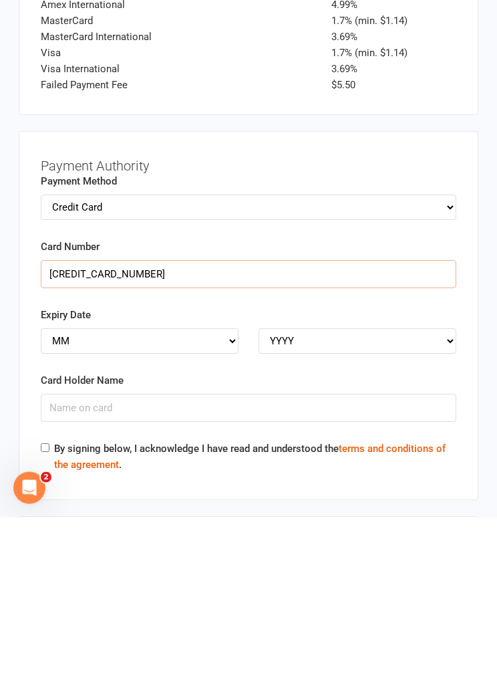
type input "[CREDIT_CARD_NUMBER]"
click at [197, 476] on div "Expiry Date MM 01 02 03 04 05 06 07 08 09 10 11 12 YYYY 2025 2026 2027 2028 202…" at bounding box center [249, 499] width 416 height 47
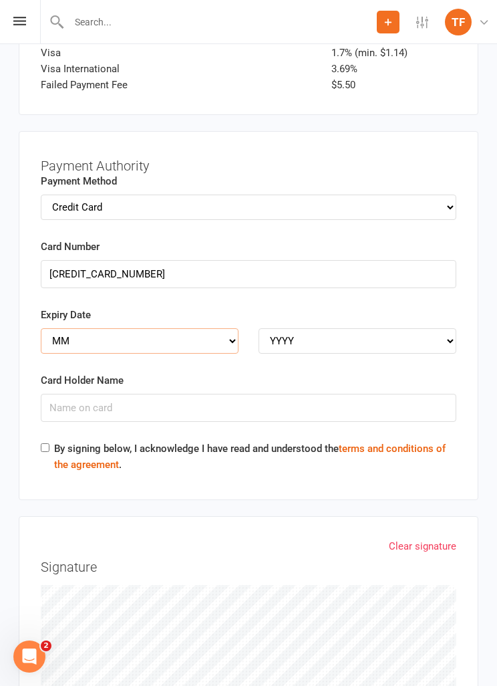
click at [230, 328] on select "MM 01 02 03 04 05 06 07 08 09 10 11 12" at bounding box center [140, 340] width 198 height 25
select select "06"
click at [392, 328] on select "YYYY 2025 2026 2027 2028 2029 2030 2031 2032 2033 2034" at bounding box center [358, 340] width 198 height 25
click at [398, 328] on select "YYYY 2025 2026 2027 2028 2029 2030 2031 2032 2033 2034" at bounding box center [358, 340] width 198 height 25
click at [355, 328] on select "YYYY 2025 2026 2027 2028 2029 2030 2031 2032 2033 2034" at bounding box center [358, 340] width 198 height 25
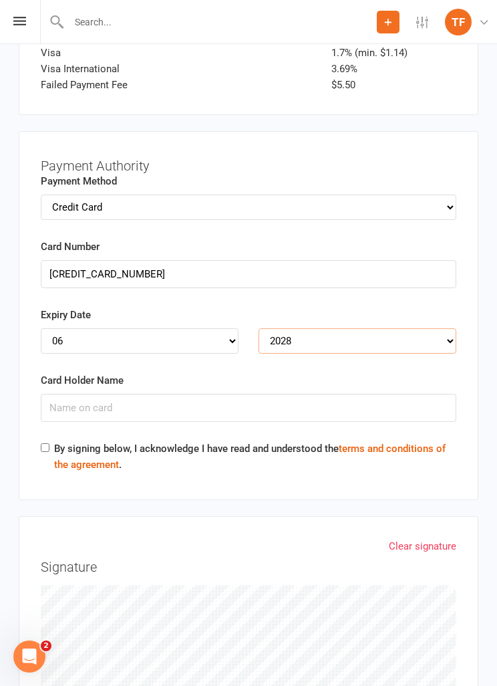
select select "2029"
click at [272, 394] on input "Card Holder Name" at bounding box center [249, 408] width 416 height 28
type input "[PERSON_NAME]"
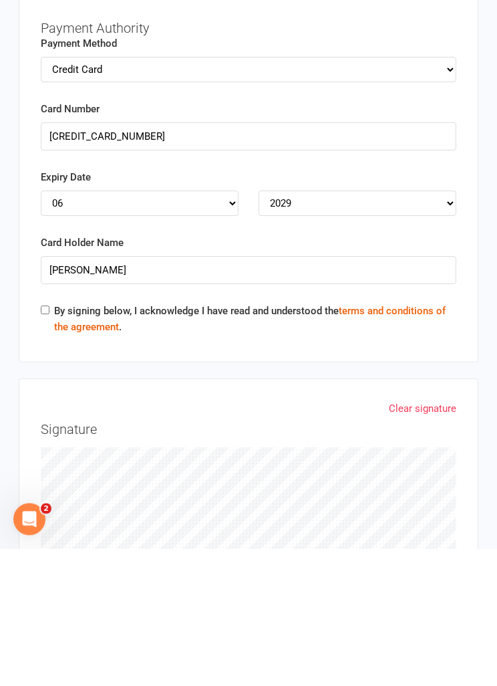
click at [238, 440] on label "By signing below, I acknowledge I have read and understood the terms and condit…" at bounding box center [255, 456] width 402 height 32
click at [49, 443] on input "By signing below, I acknowledge I have read and understood the terms and condit…" at bounding box center [45, 447] width 9 height 9
checkbox input "true"
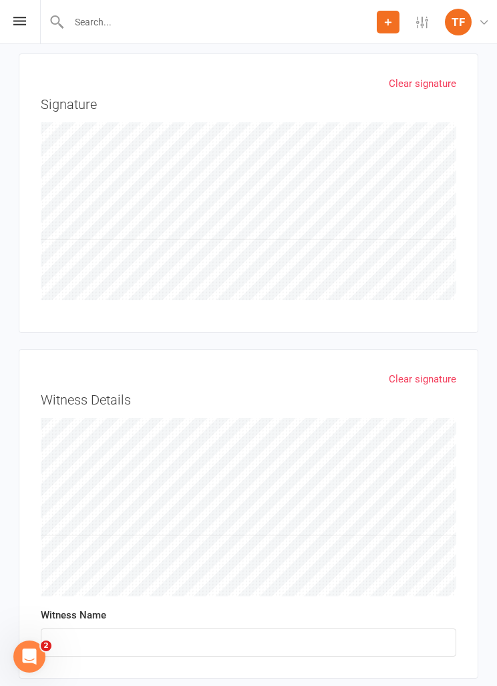
scroll to position [3245, 0]
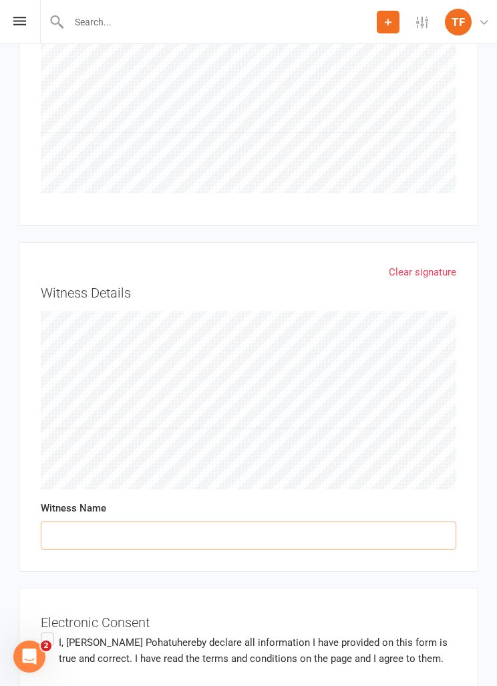
click at [237, 521] on input "text" at bounding box center [249, 535] width 416 height 28
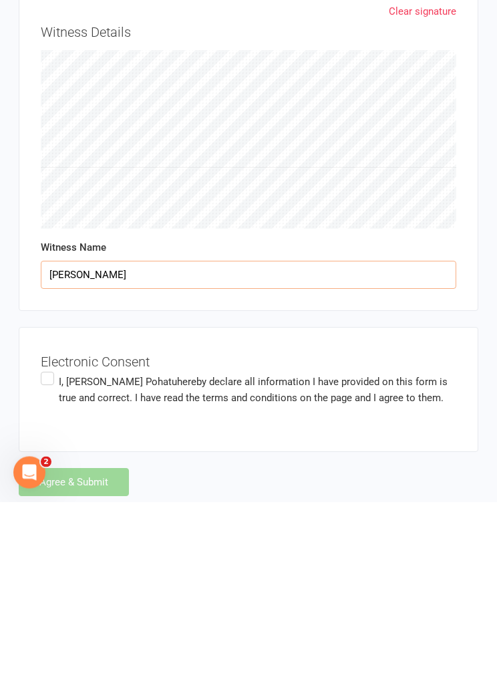
type input "[PERSON_NAME]"
click at [322, 533] on h3 "Electronic Consent" at bounding box center [249, 543] width 416 height 20
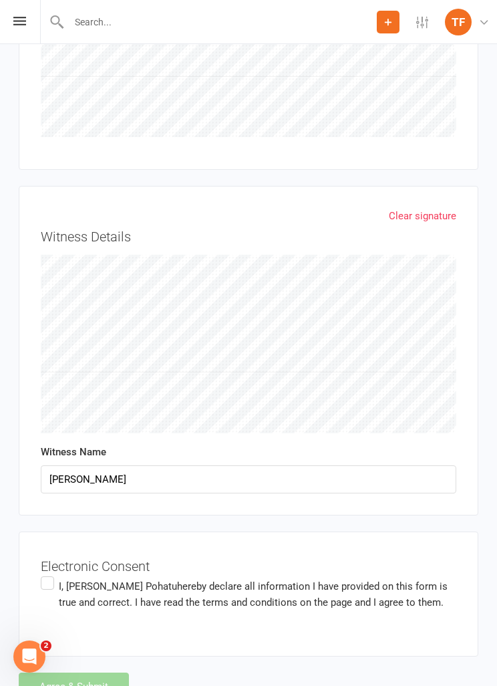
click at [233, 553] on h3 "Electronic Consent" at bounding box center [249, 563] width 416 height 20
click at [154, 580] on span "hereby declare all information I have provided on this form is true and correct…" at bounding box center [253, 594] width 389 height 28
click at [49, 574] on input "I, [PERSON_NAME] hereby declare all information I have provided on this form is…" at bounding box center [45, 574] width 9 height 0
click at [109, 672] on button "Agree & Submit" at bounding box center [74, 686] width 110 height 28
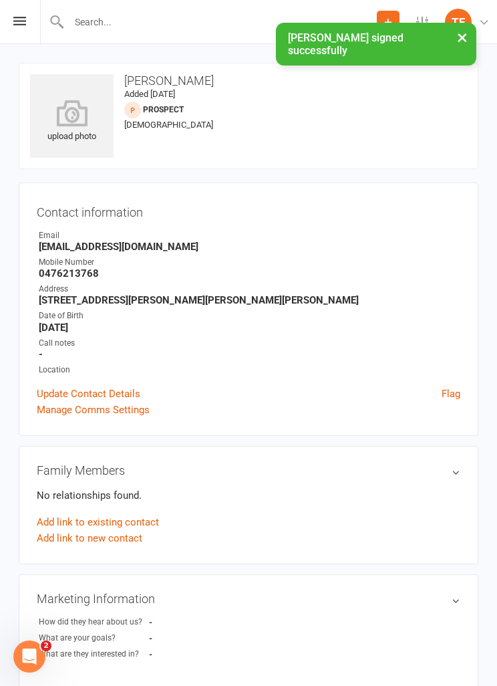
click at [74, 123] on icon at bounding box center [72, 113] width 84 height 27
